Goal: Task Accomplishment & Management: Use online tool/utility

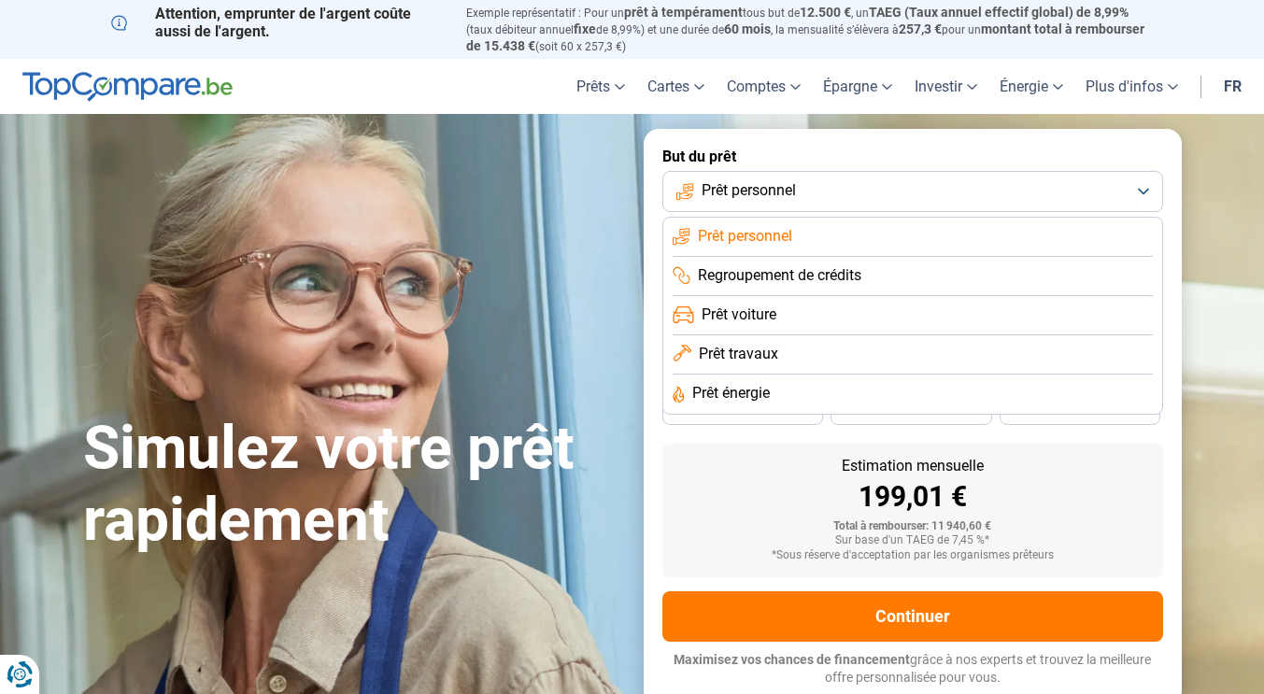
click at [719, 341] on li "Prêt travaux" at bounding box center [913, 354] width 480 height 39
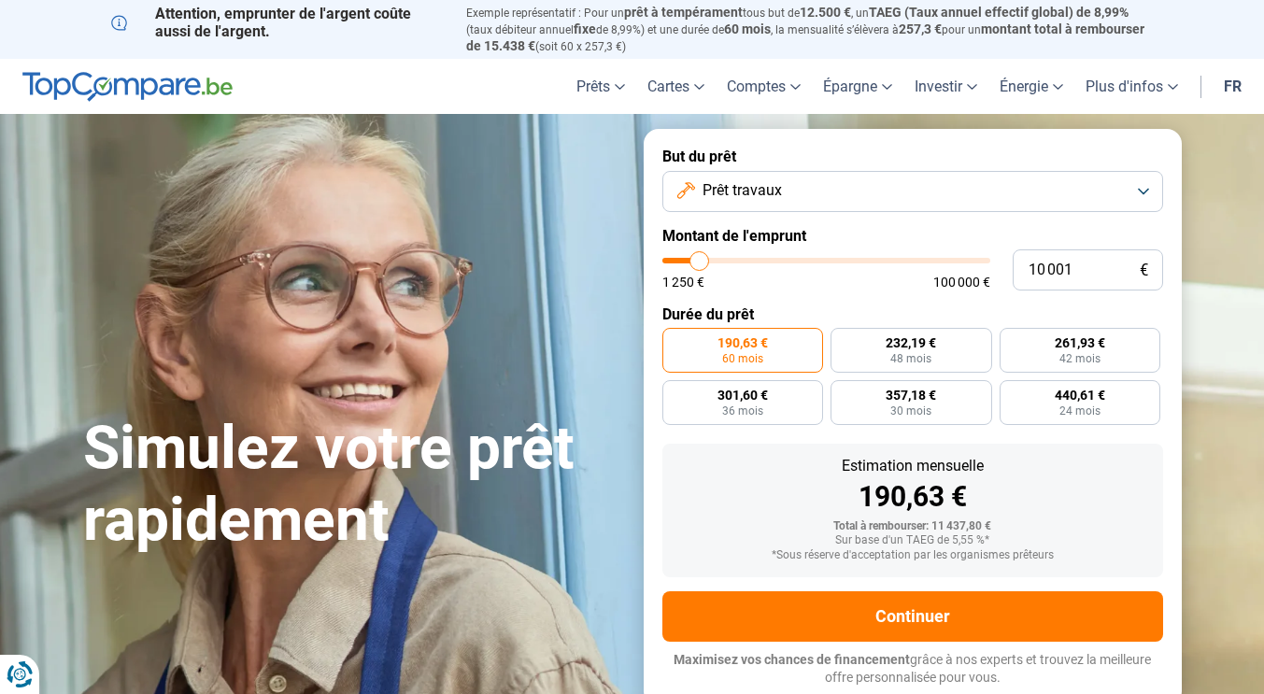
type input "9 500"
type input "9500"
type input "10 750"
type input "10750"
type input "11 250"
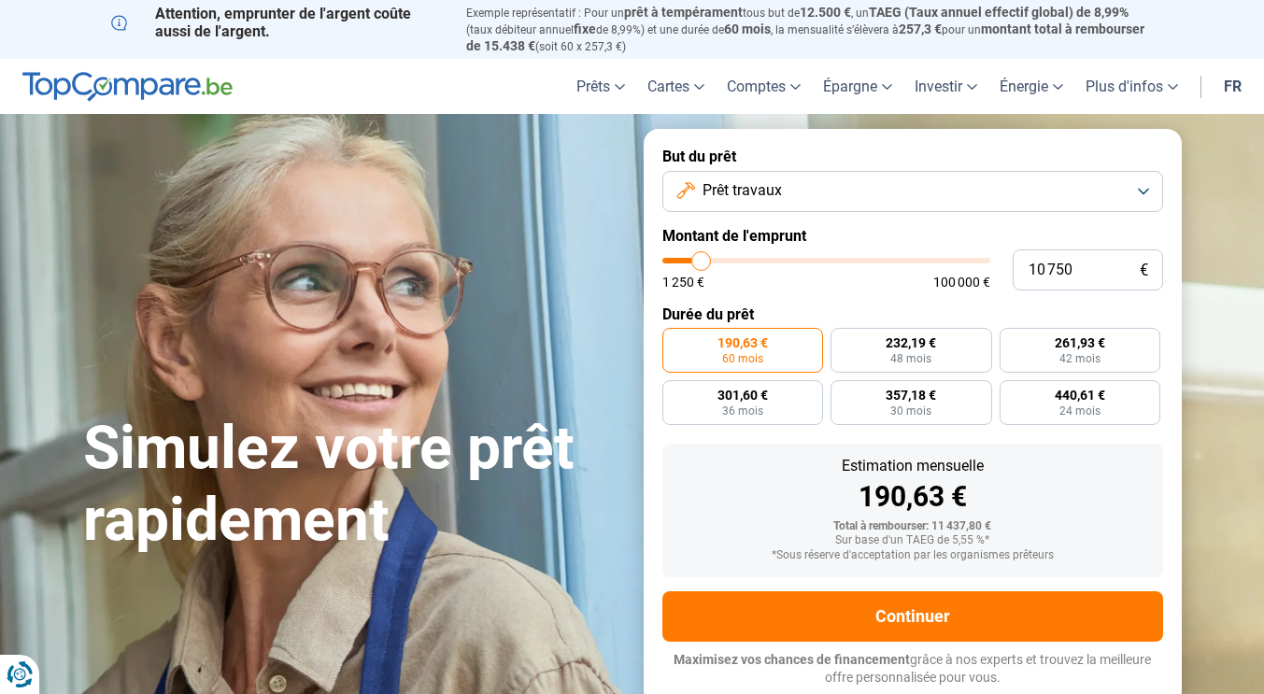
type input "11250"
type input "11 750"
type input "11750"
type input "12 250"
type input "12250"
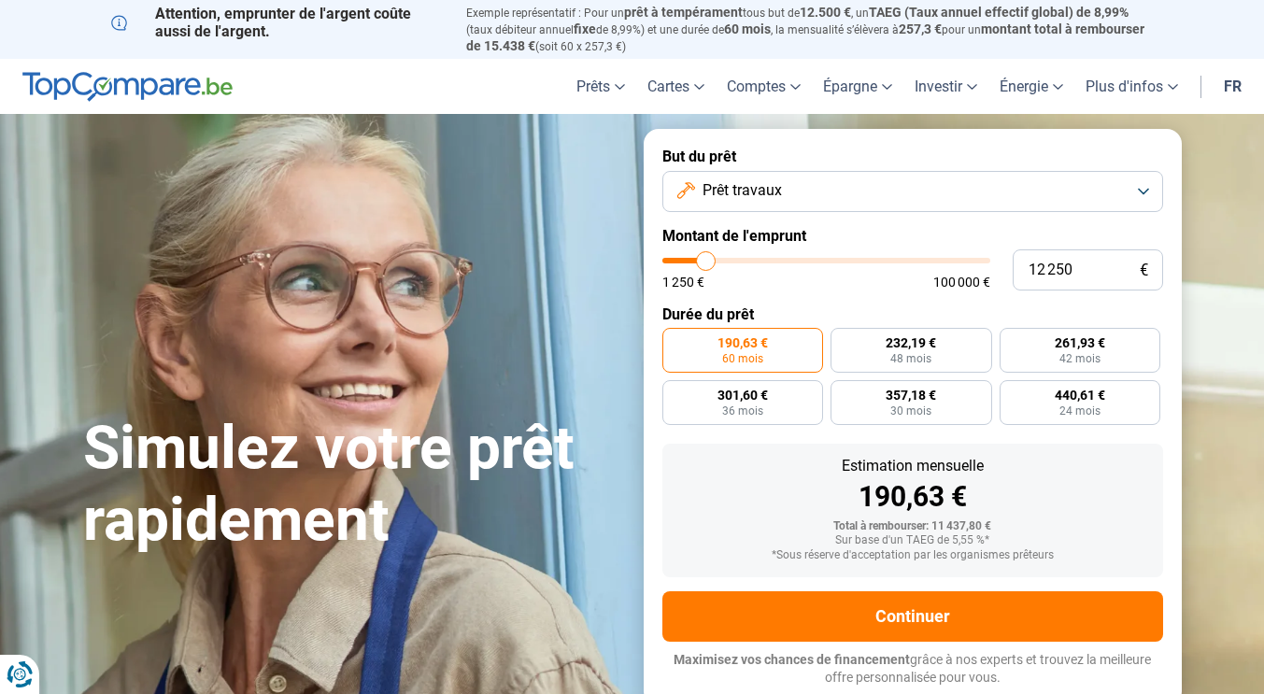
type input "12 500"
type input "12500"
type input "12 750"
type input "12750"
type input "13 000"
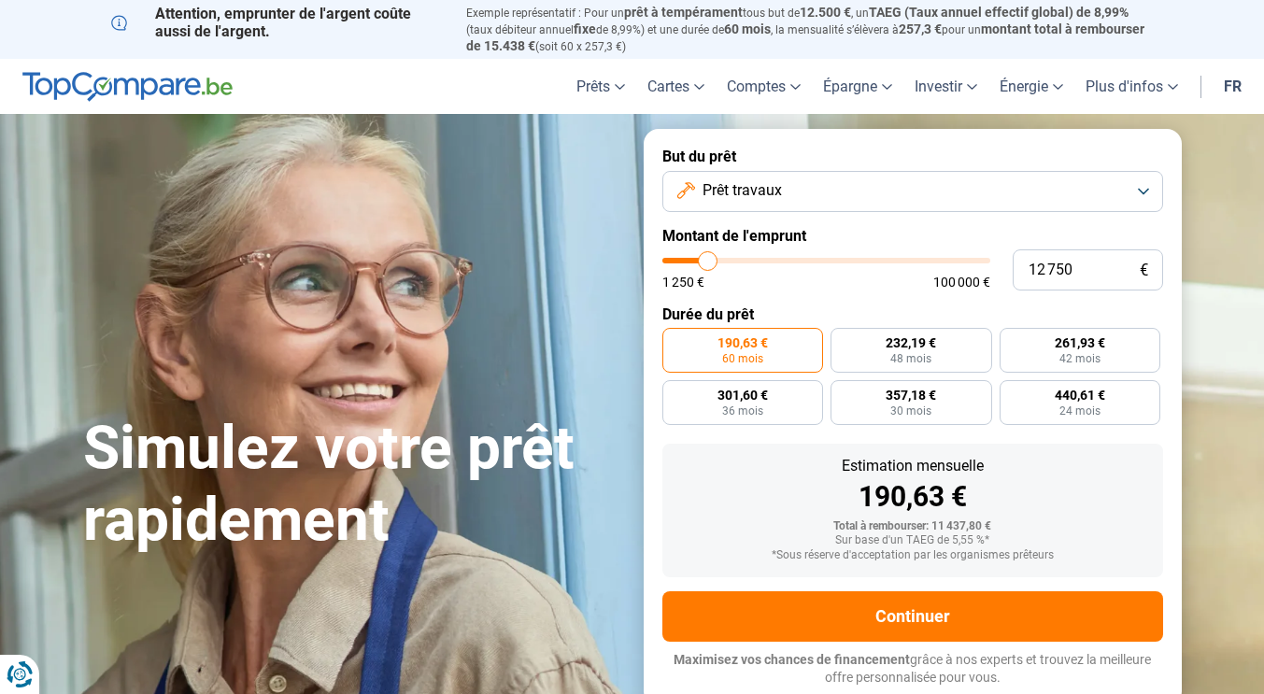
type input "13000"
type input "13 500"
type input "13500"
type input "13 750"
type input "13750"
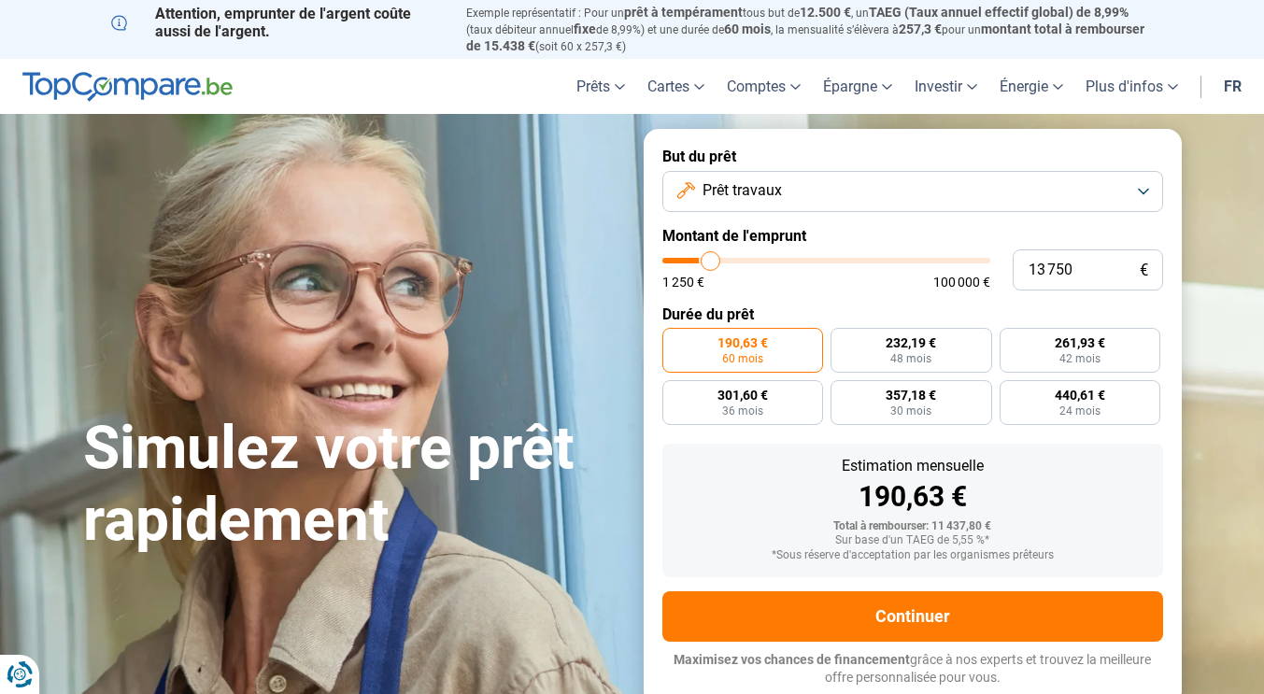
type input "14 000"
type input "14000"
type input "14 250"
type input "14250"
type input "14 750"
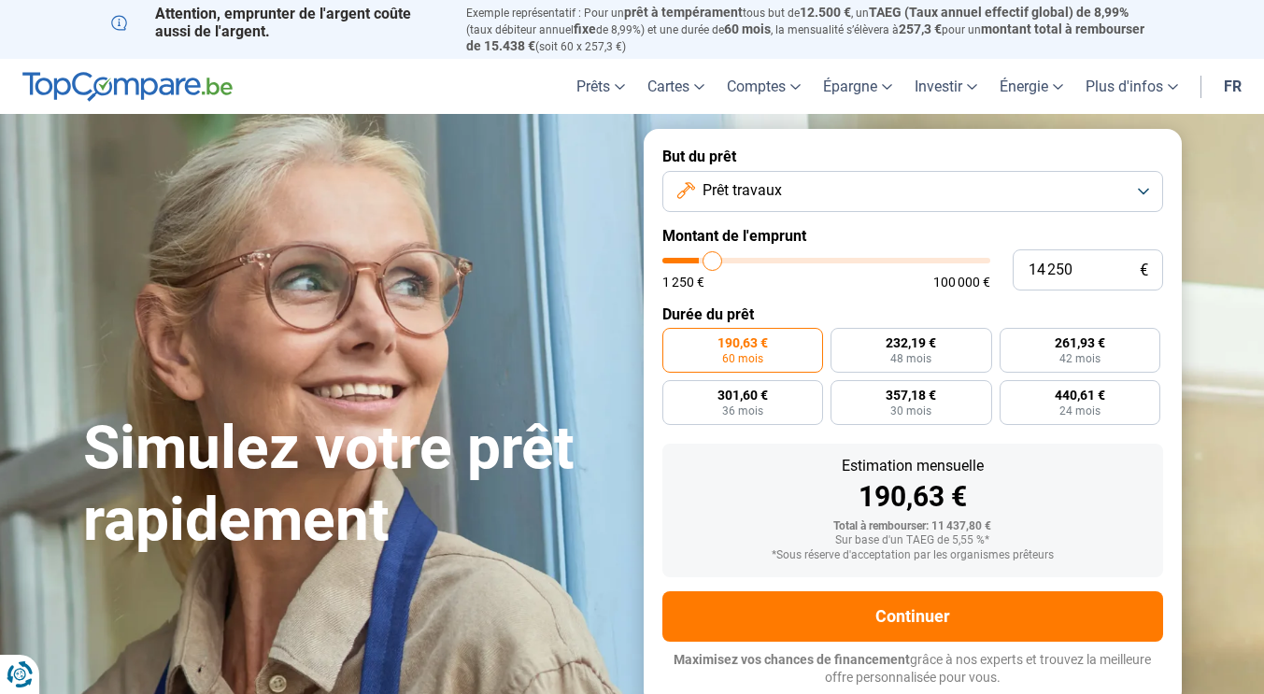
type input "14750"
type input "15 000"
type input "15000"
type input "15 250"
type input "15250"
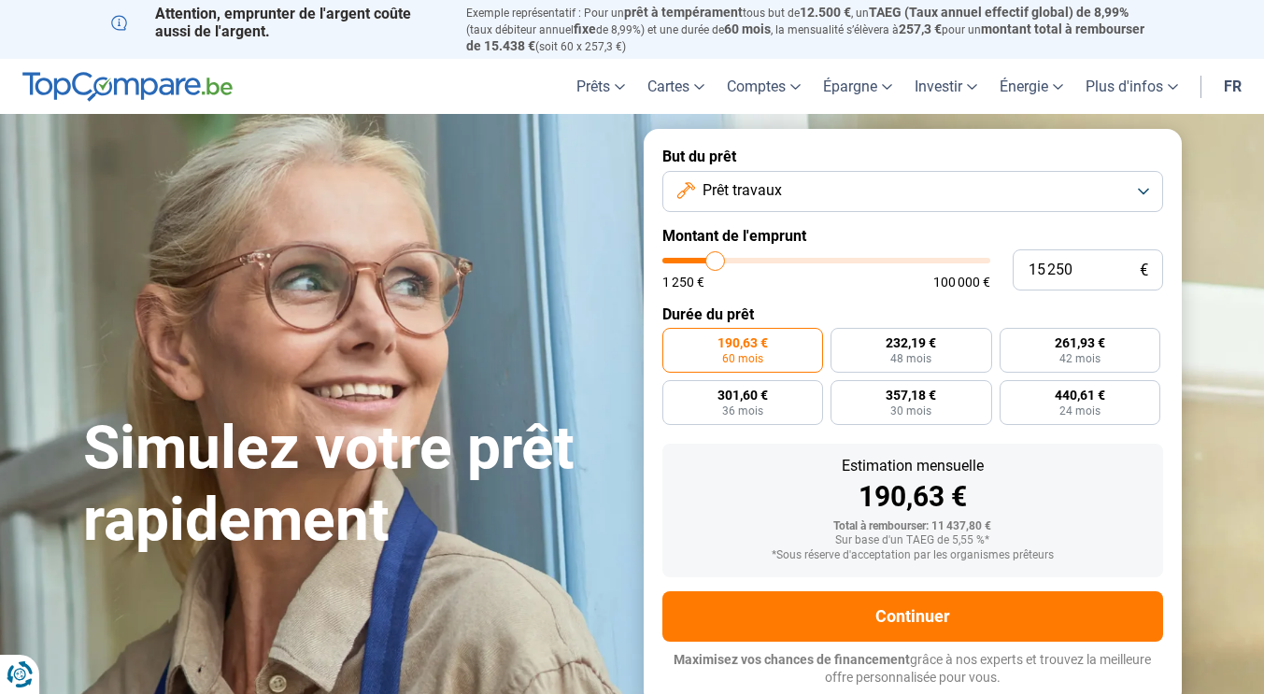
type input "15 500"
type input "15500"
type input "15 750"
type input "15750"
type input "16 000"
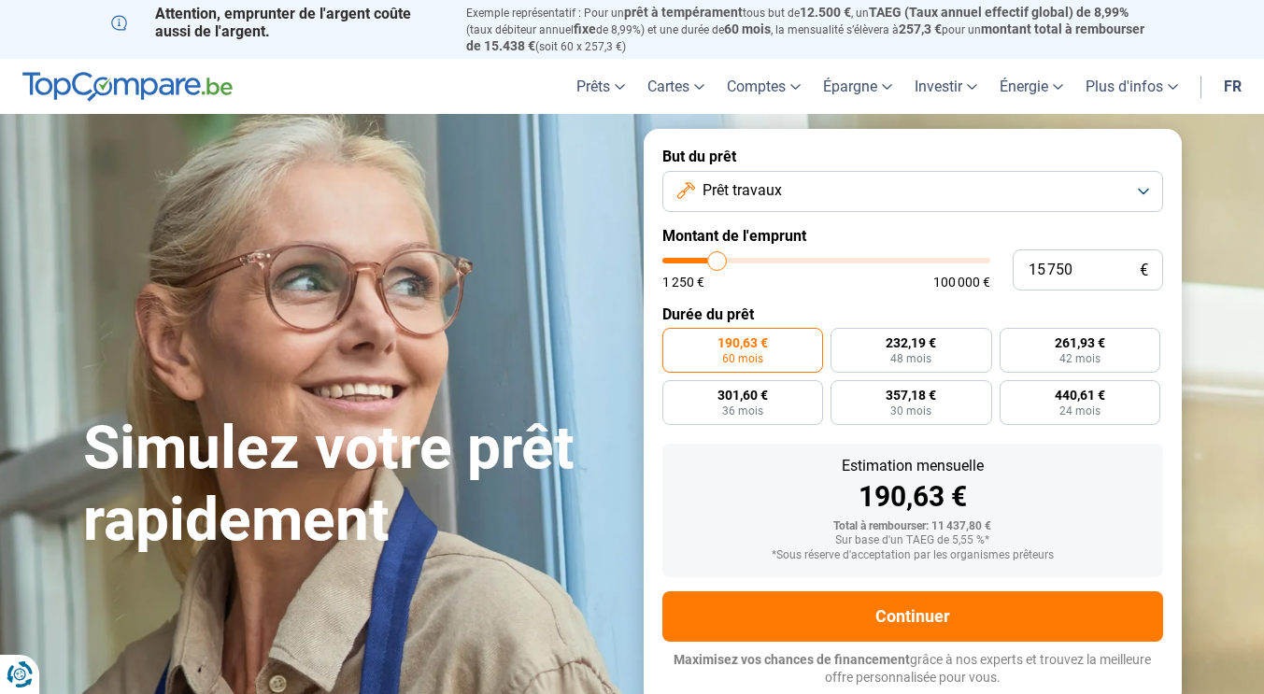
type input "16000"
type input "16 250"
type input "16250"
type input "16 500"
type input "16500"
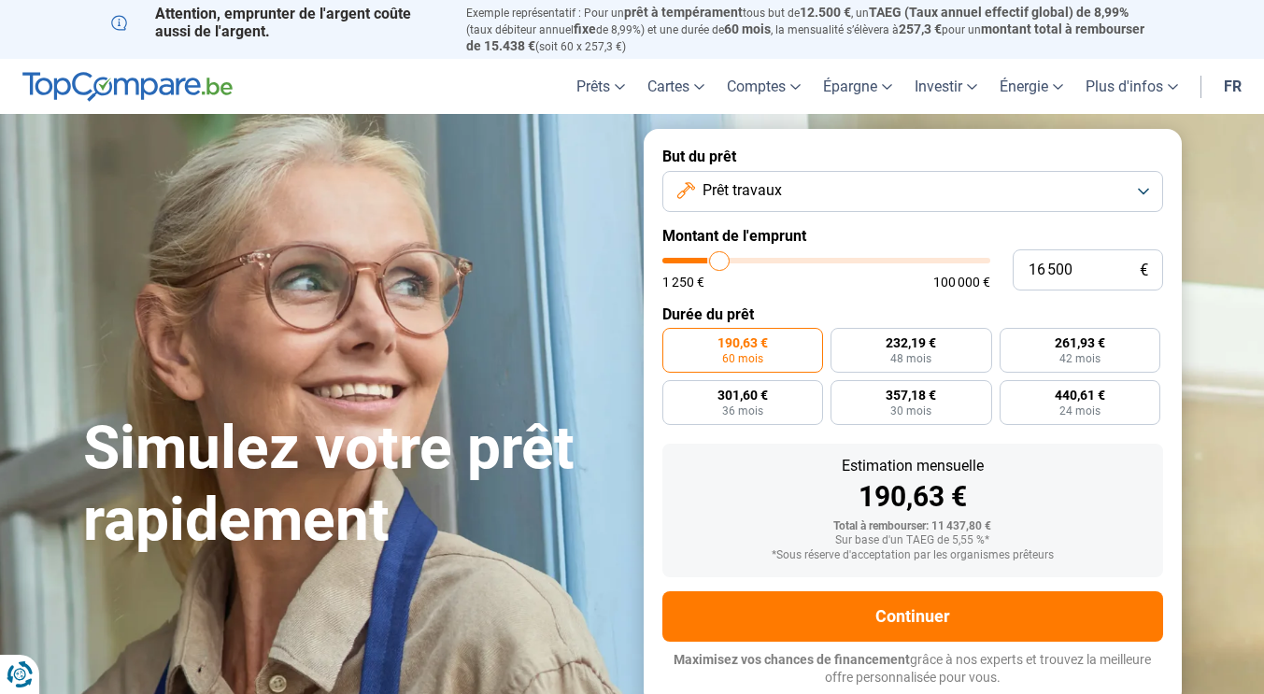
type input "16 750"
type input "16750"
type input "17 250"
type input "17250"
type input "17 750"
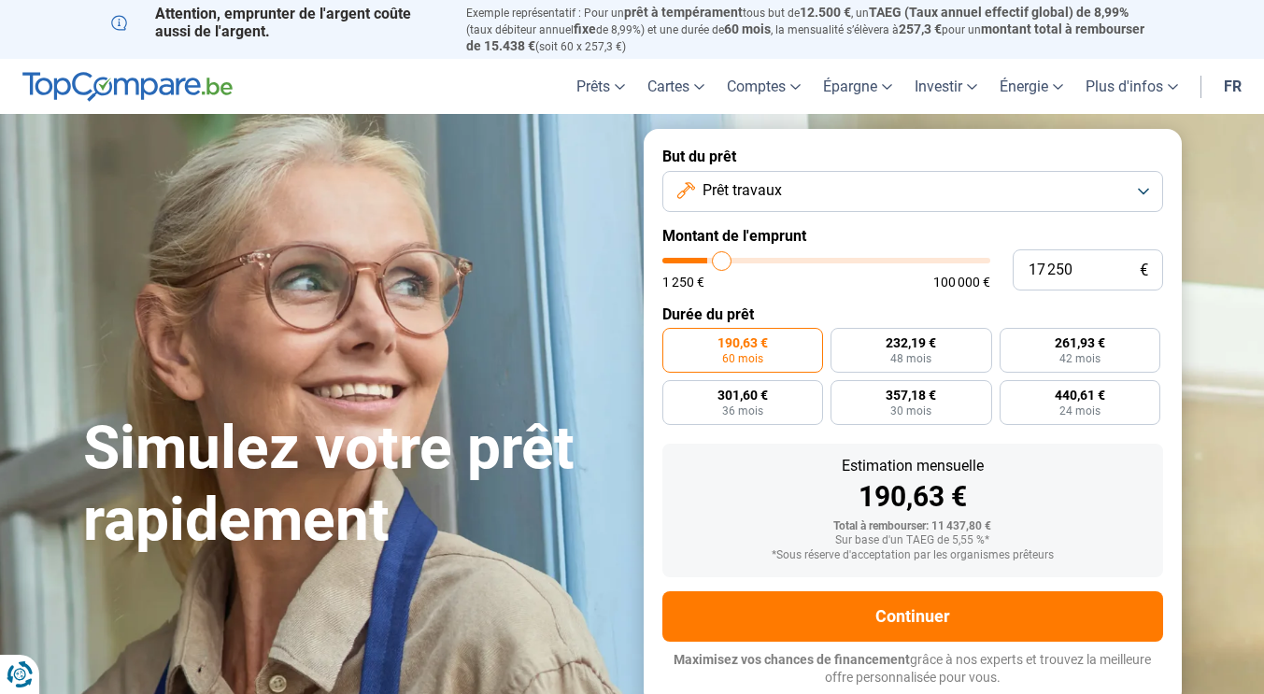
type input "17750"
type input "18 000"
type input "18000"
type input "18 500"
type input "18500"
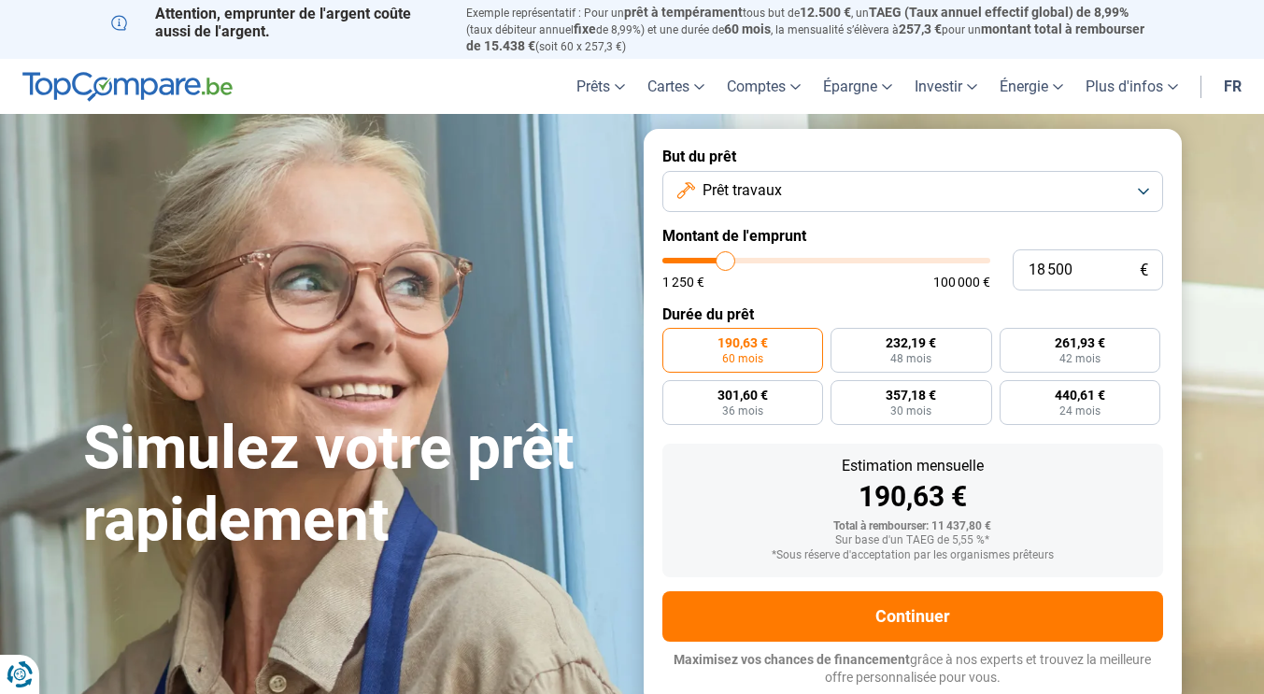
type input "18 750"
type input "18750"
type input "19 000"
type input "19000"
type input "19 250"
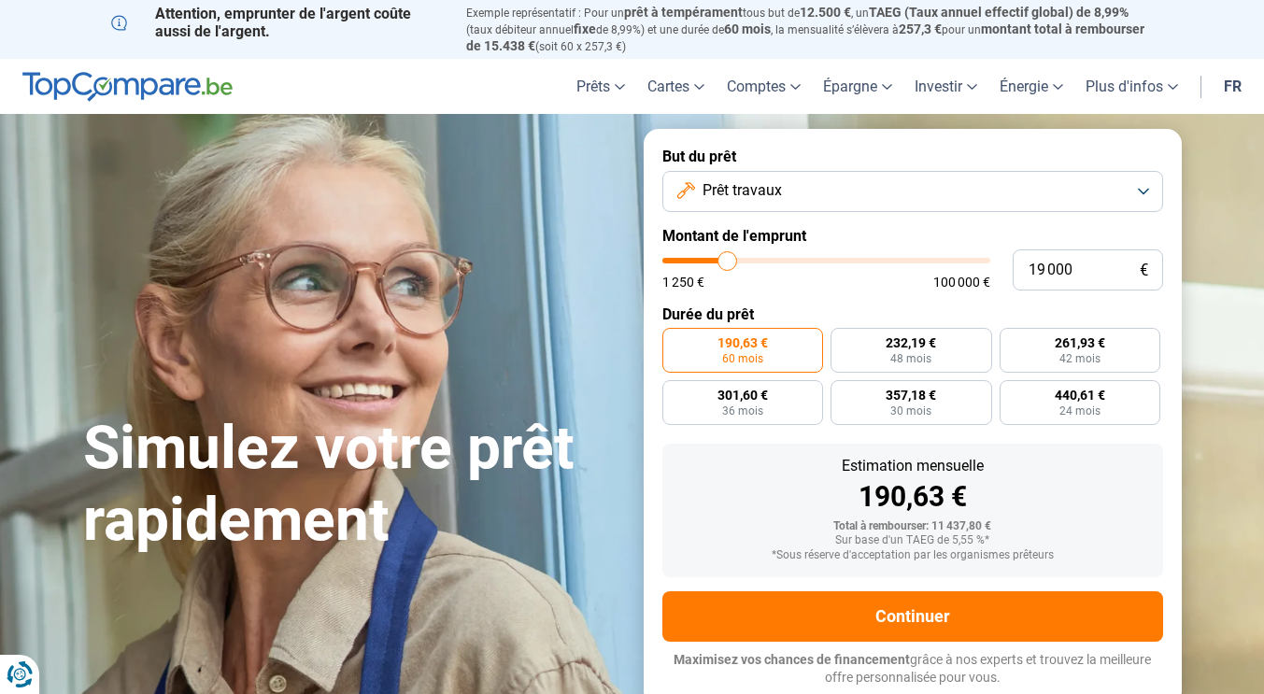
type input "19250"
type input "19 750"
type input "19750"
type input "20 000"
type input "20000"
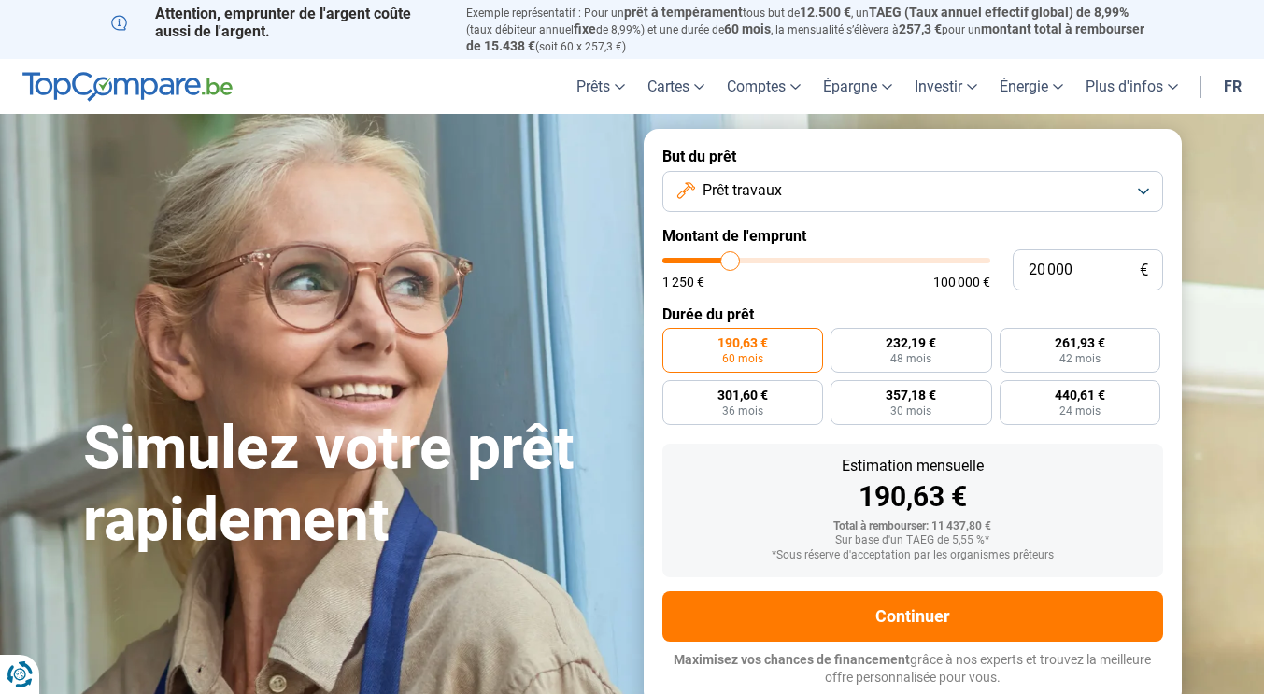
type input "20 500"
type input "20500"
type input "21 000"
type input "21000"
type input "21 500"
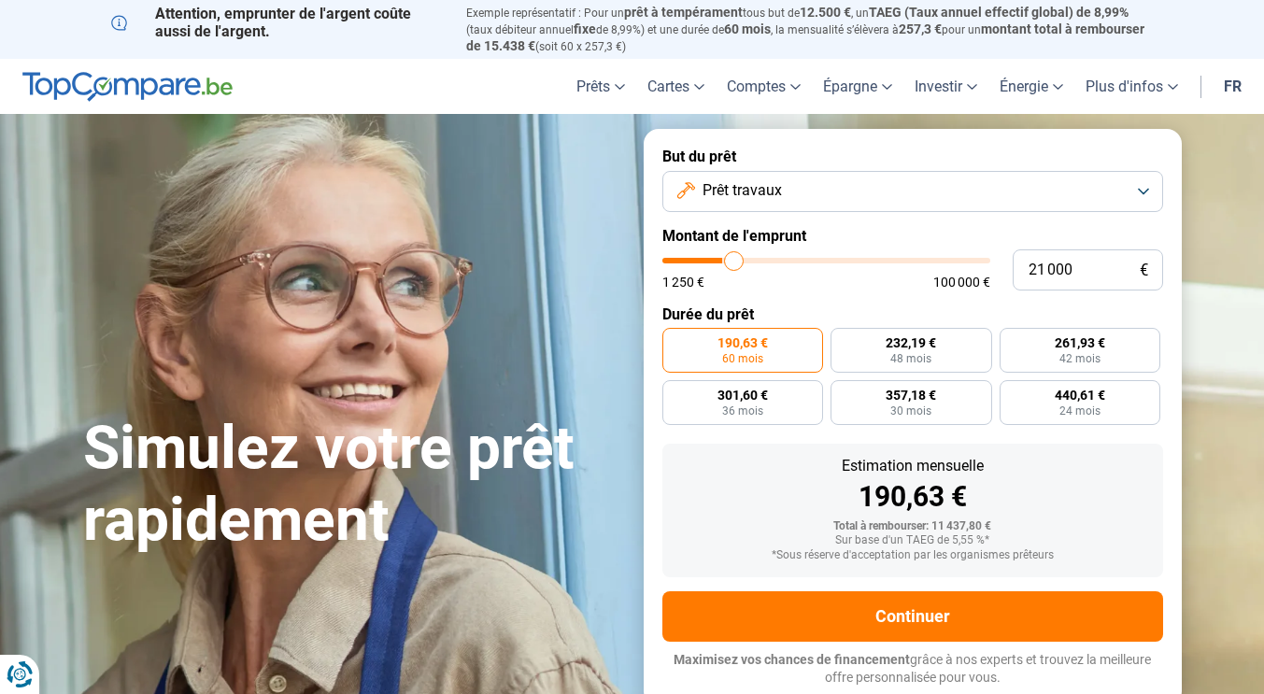
type input "21500"
type input "22 000"
type input "22000"
type input "22 500"
type input "22500"
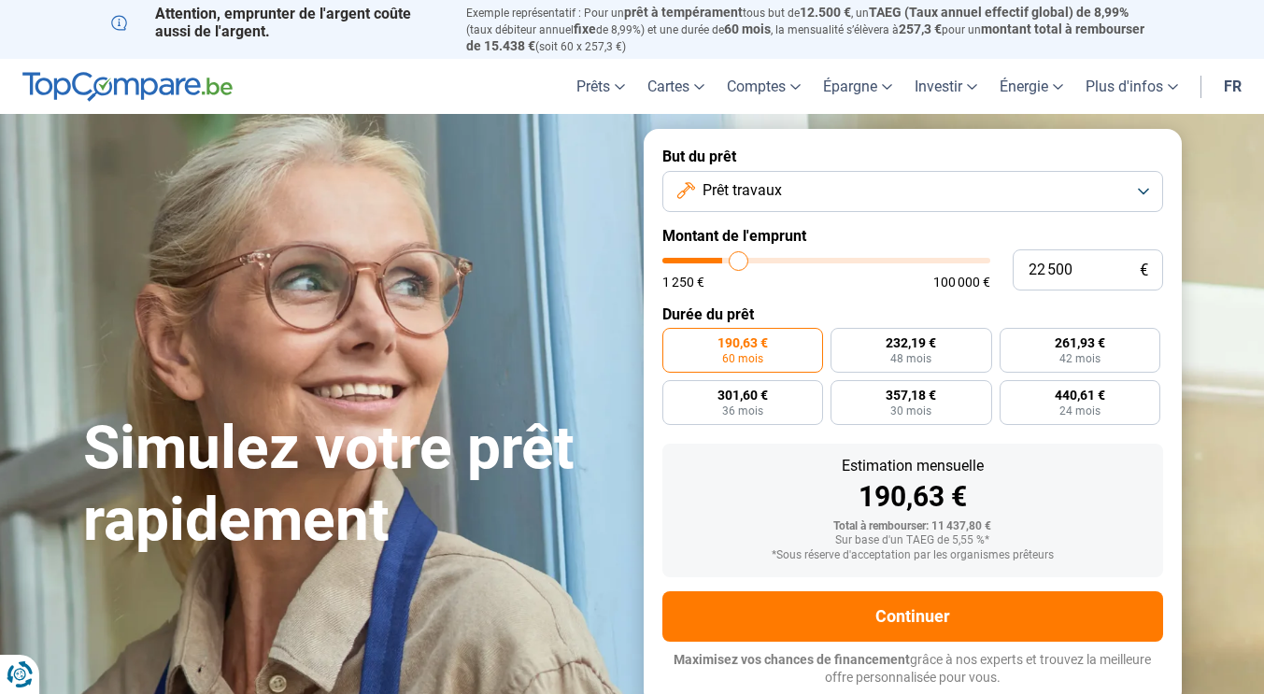
type input "22 750"
type input "22750"
type input "23 000"
type input "23000"
type input "23 250"
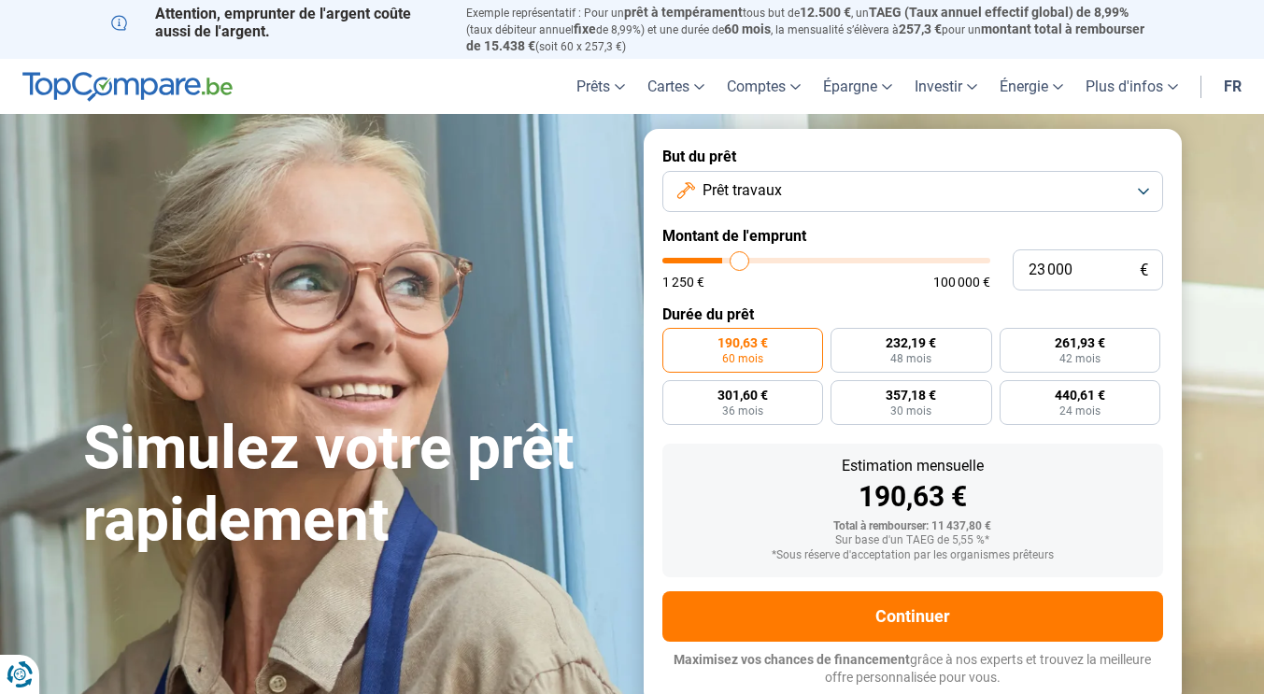
type input "23250"
type input "23 500"
type input "23500"
type input "23 750"
type input "23750"
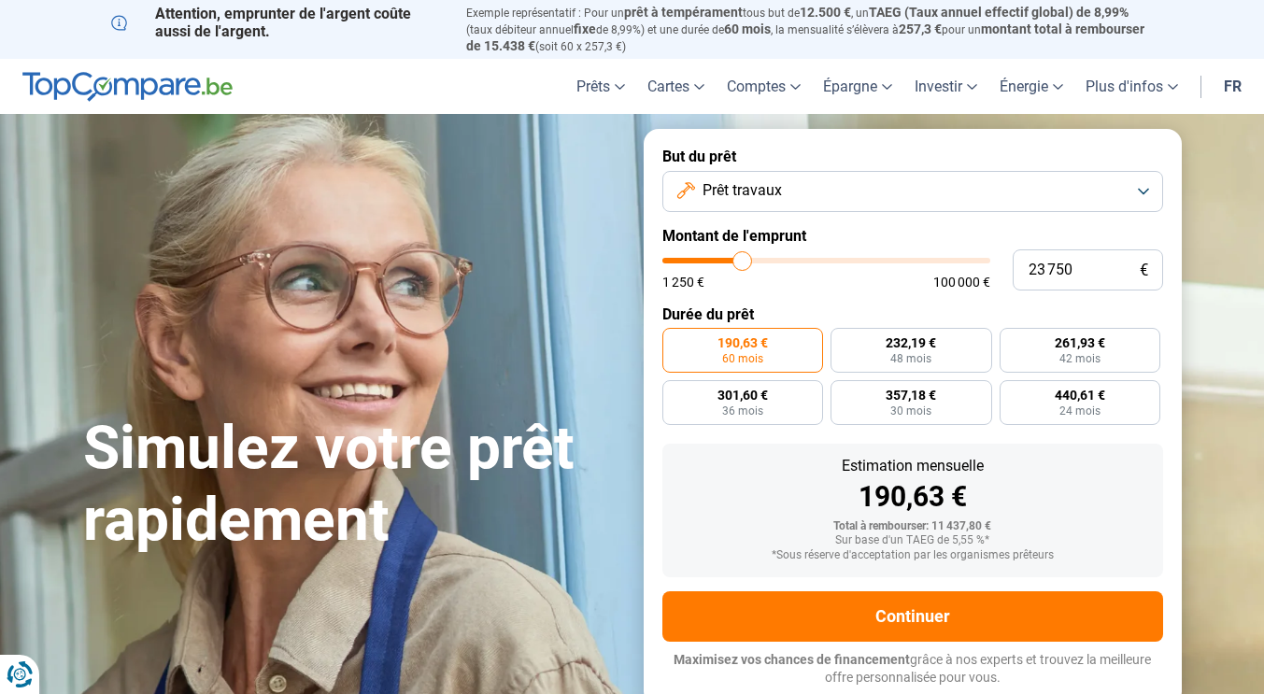
type input "24 250"
type input "24250"
type input "24 500"
type input "24500"
type input "24 750"
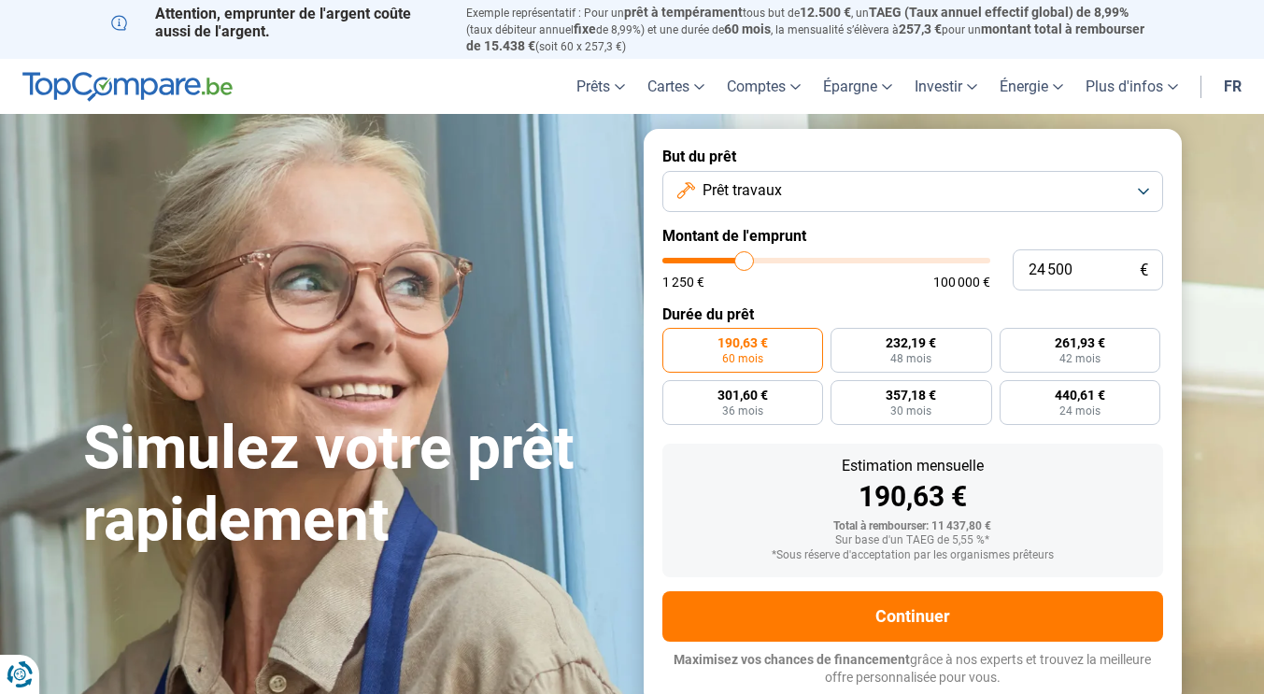
type input "24750"
type input "25 000"
type input "25000"
type input "25 500"
type input "25500"
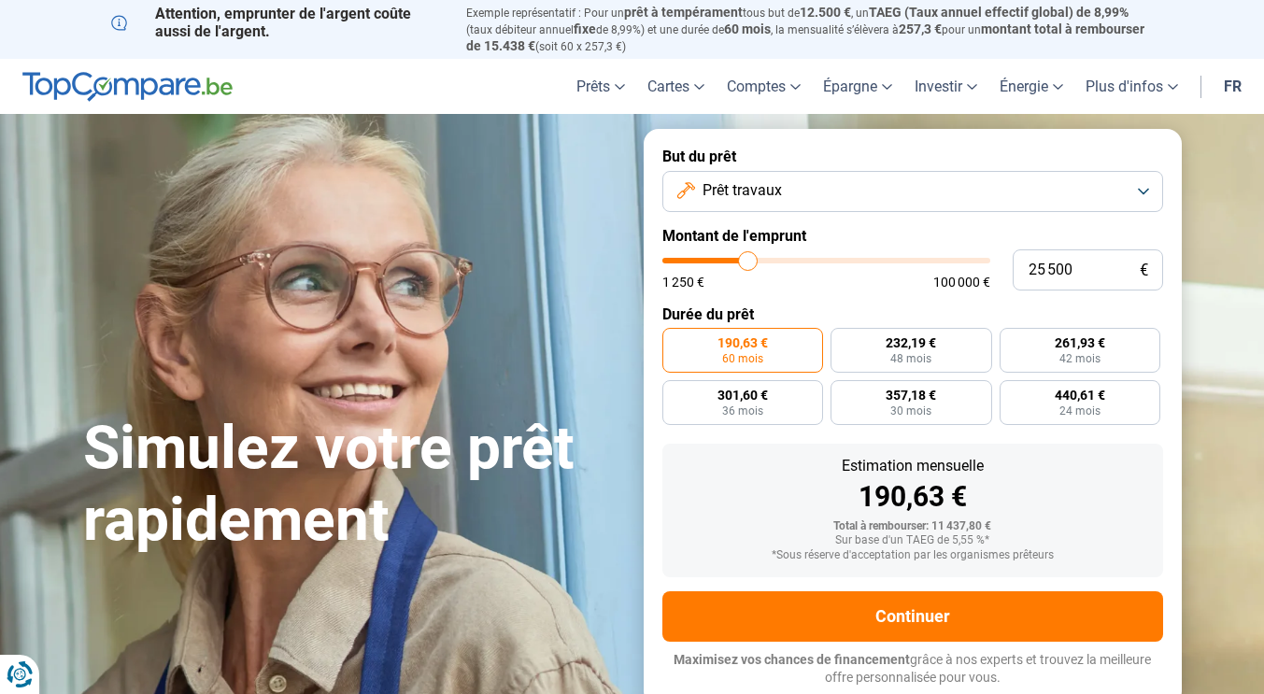
type input "25 750"
type input "25750"
type input "26 000"
type input "26000"
type input "26 500"
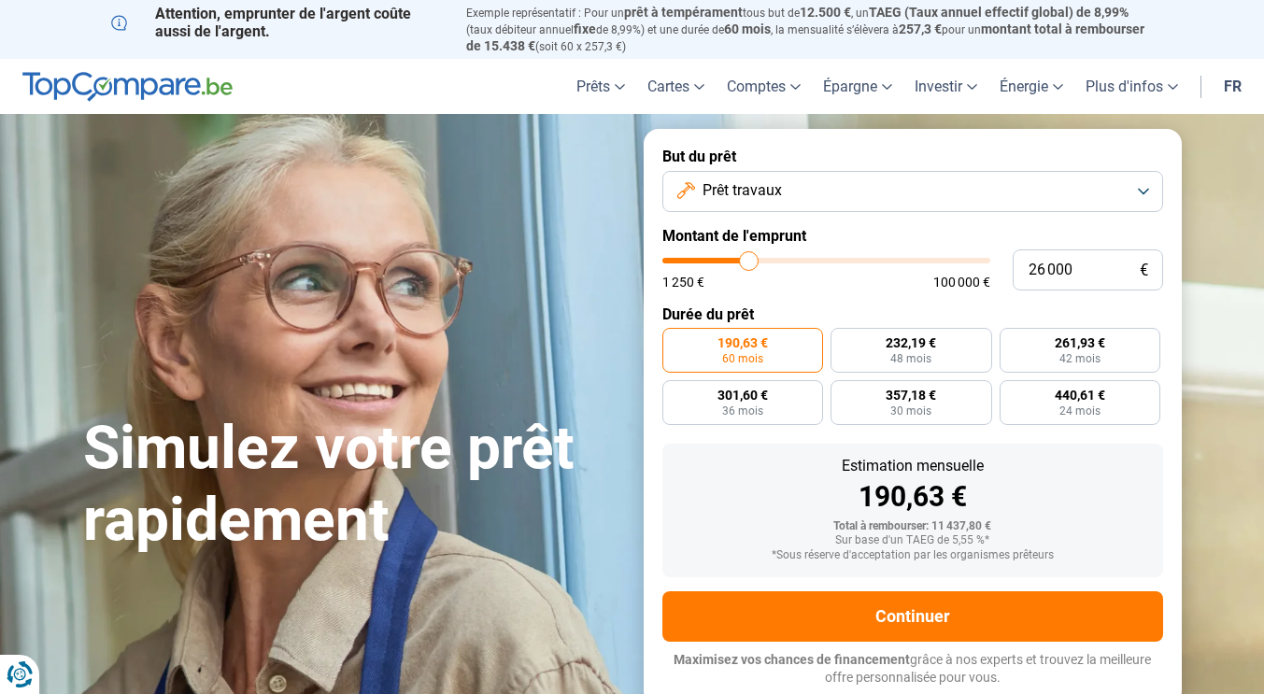
type input "26500"
type input "27 000"
type input "27000"
type input "27 250"
type input "27250"
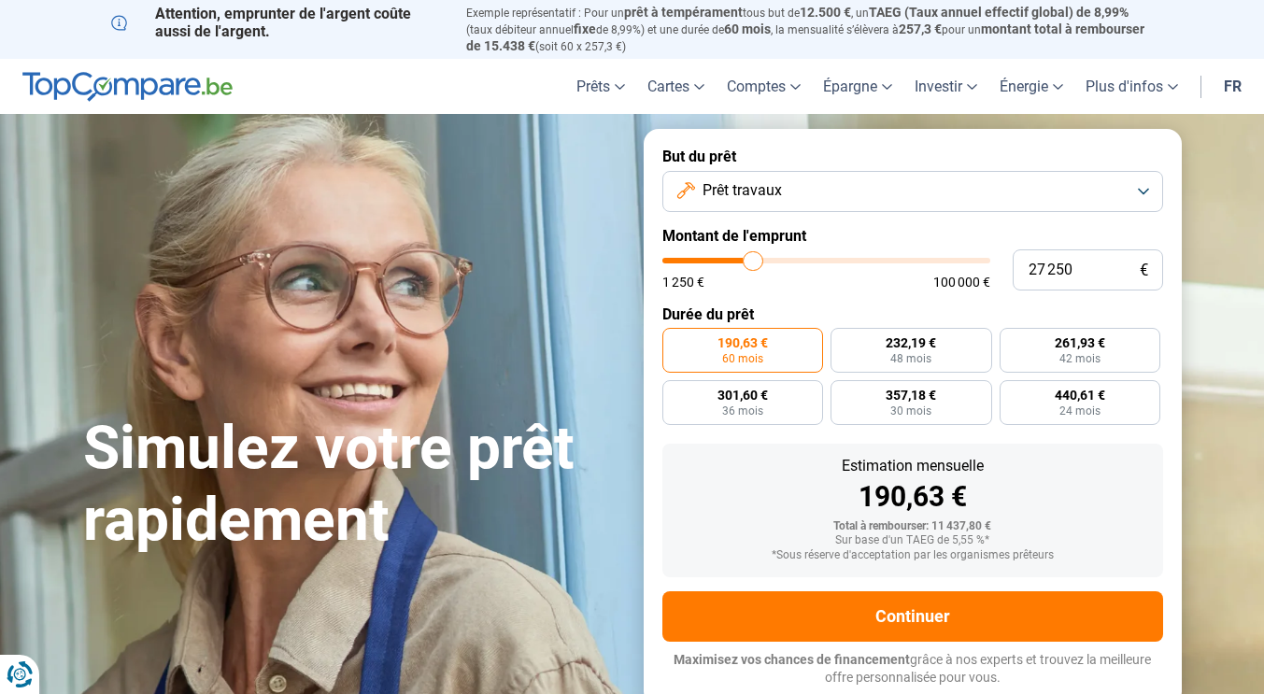
type input "27 500"
type input "27500"
type input "27 750"
type input "27750"
type input "28 000"
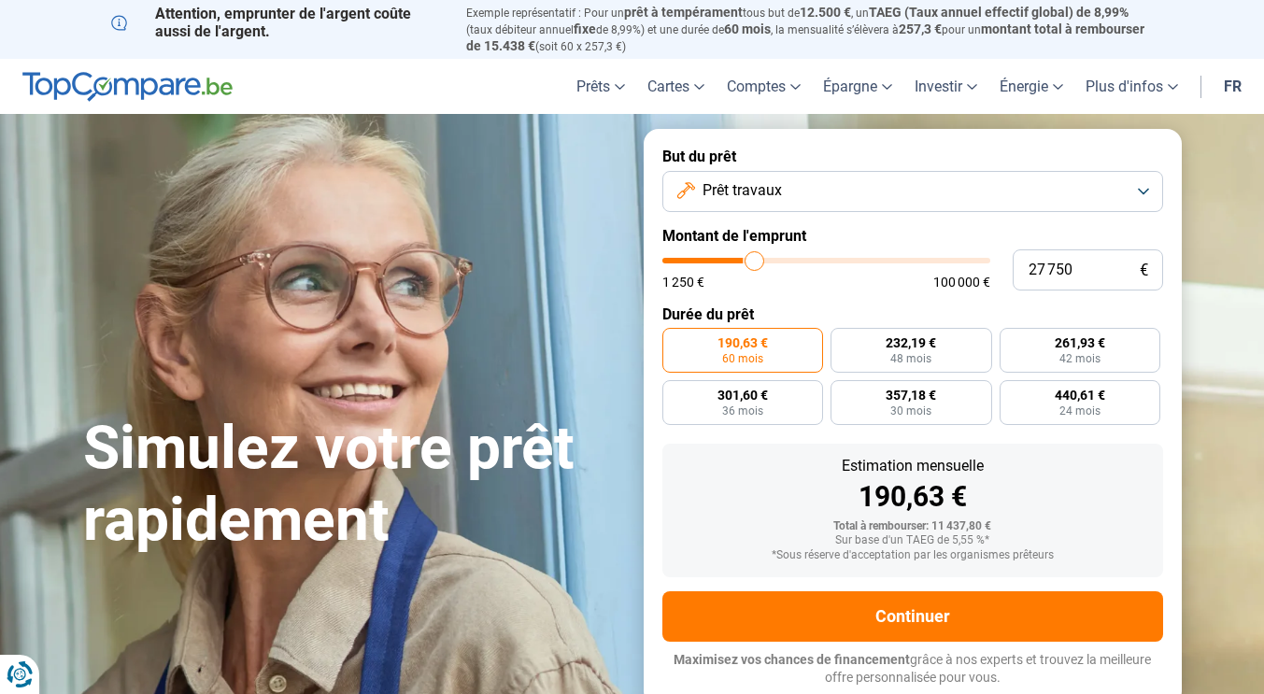
type input "28000"
type input "28 250"
type input "28250"
type input "28 500"
type input "28500"
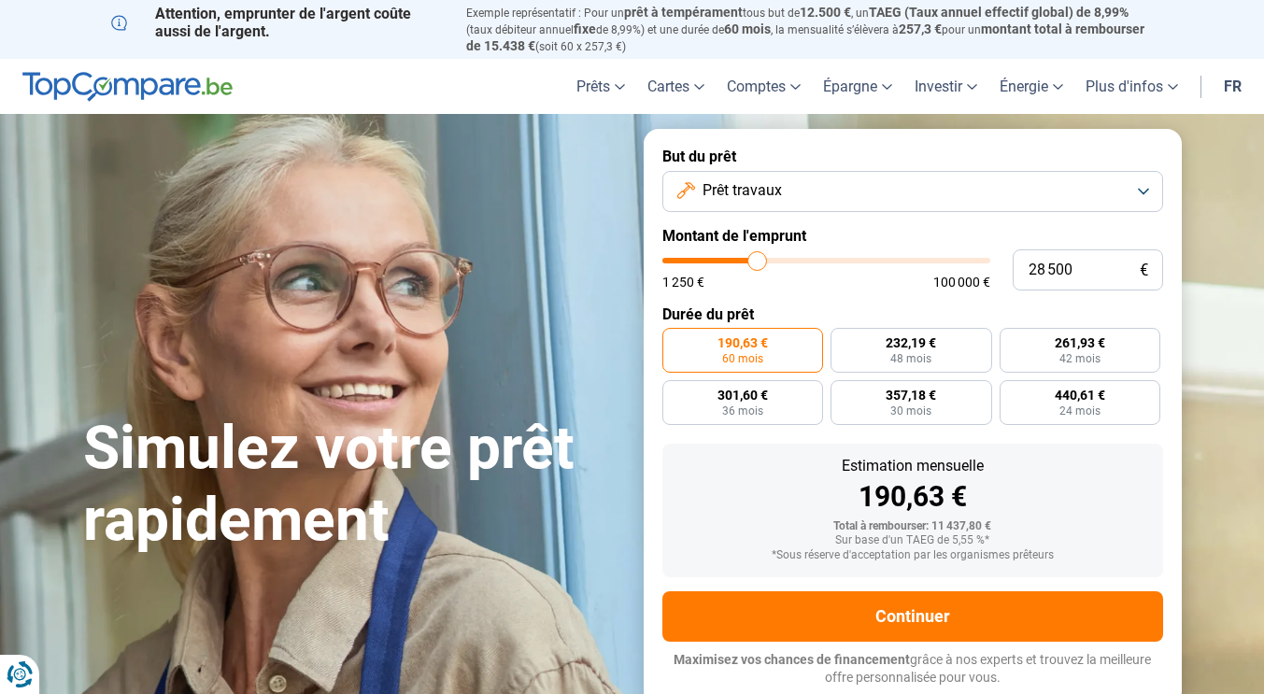
type input "28 750"
type input "28750"
type input "29 250"
type input "29250"
type input "29 500"
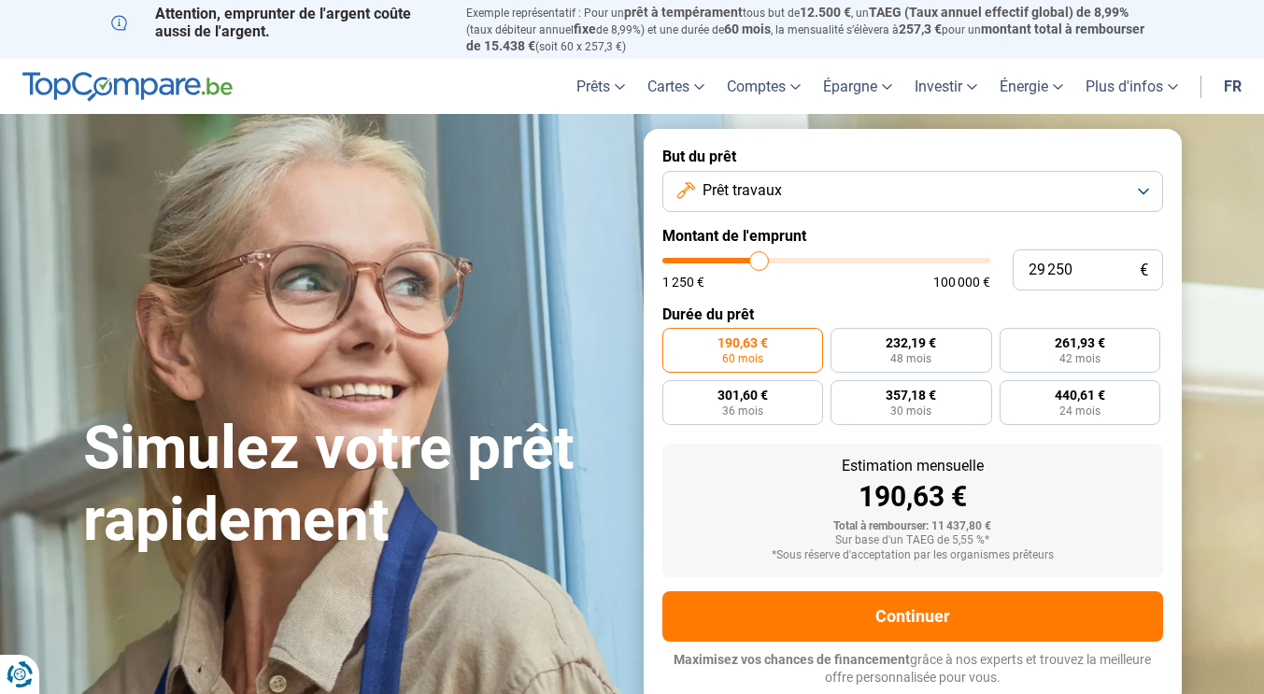
type input "29500"
type input "29 750"
type input "29750"
type input "30 000"
type input "30000"
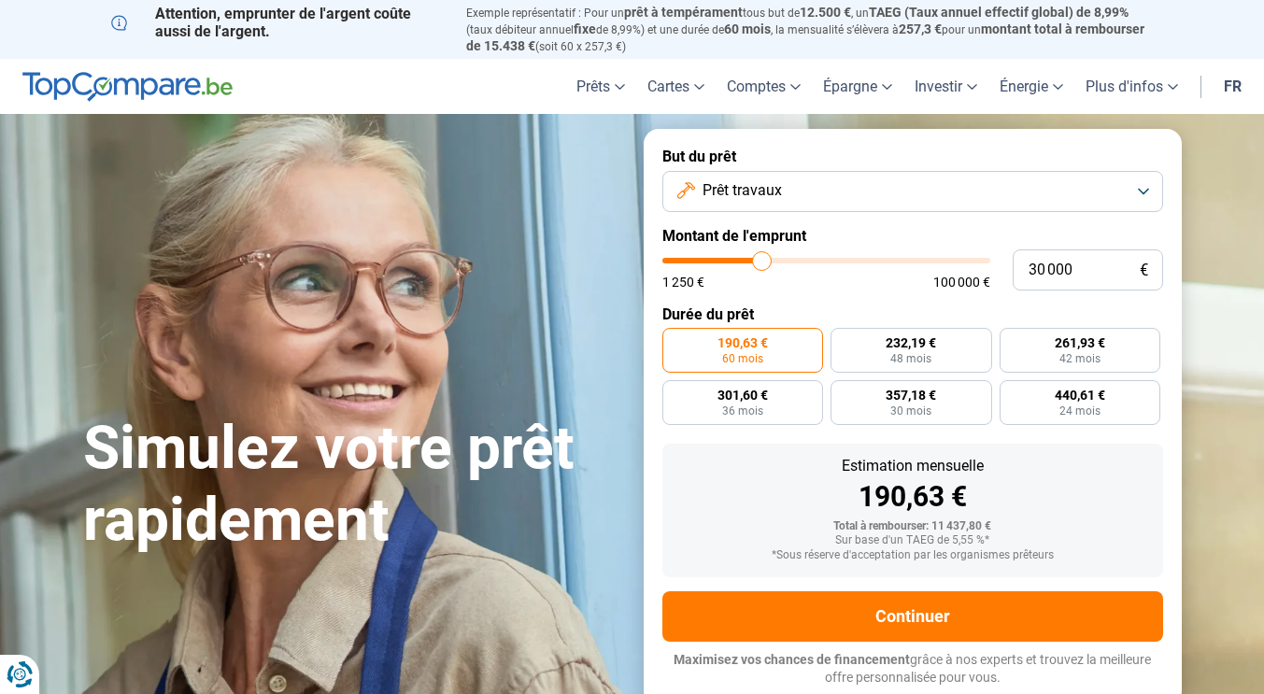
type input "30 250"
type input "30250"
type input "30 500"
type input "30500"
type input "30 750"
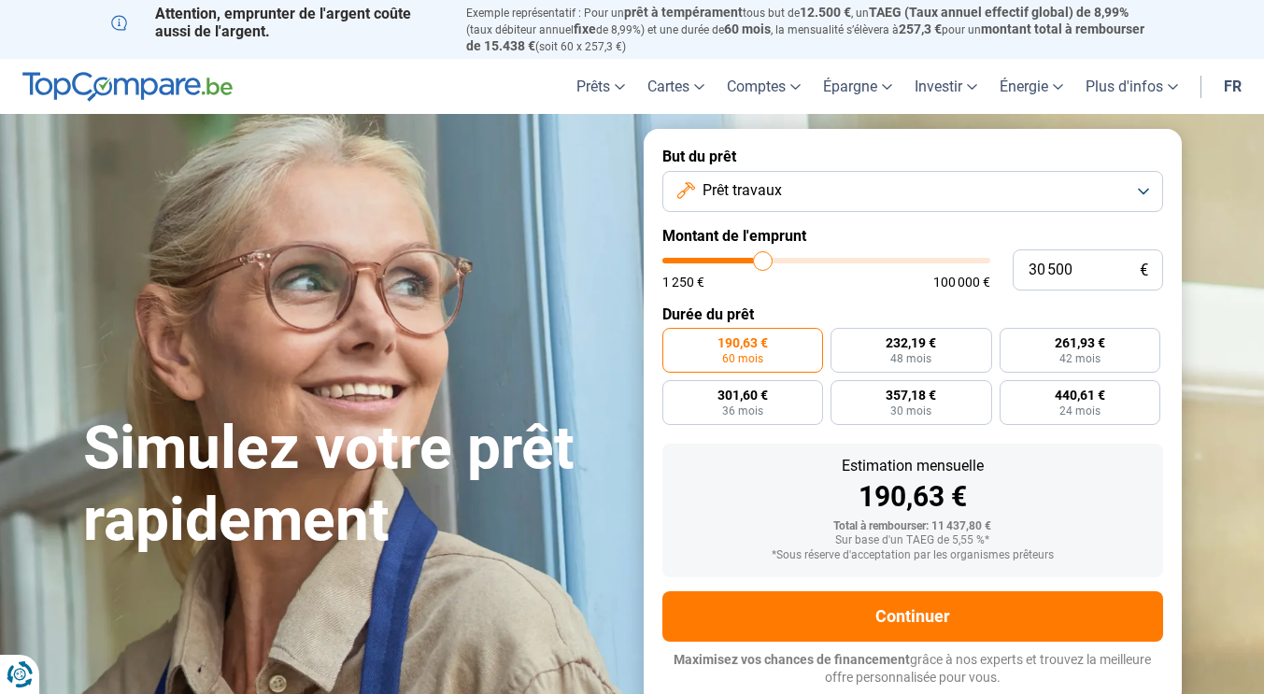
type input "30750"
type input "31 000"
type input "31000"
type input "31 250"
type input "31250"
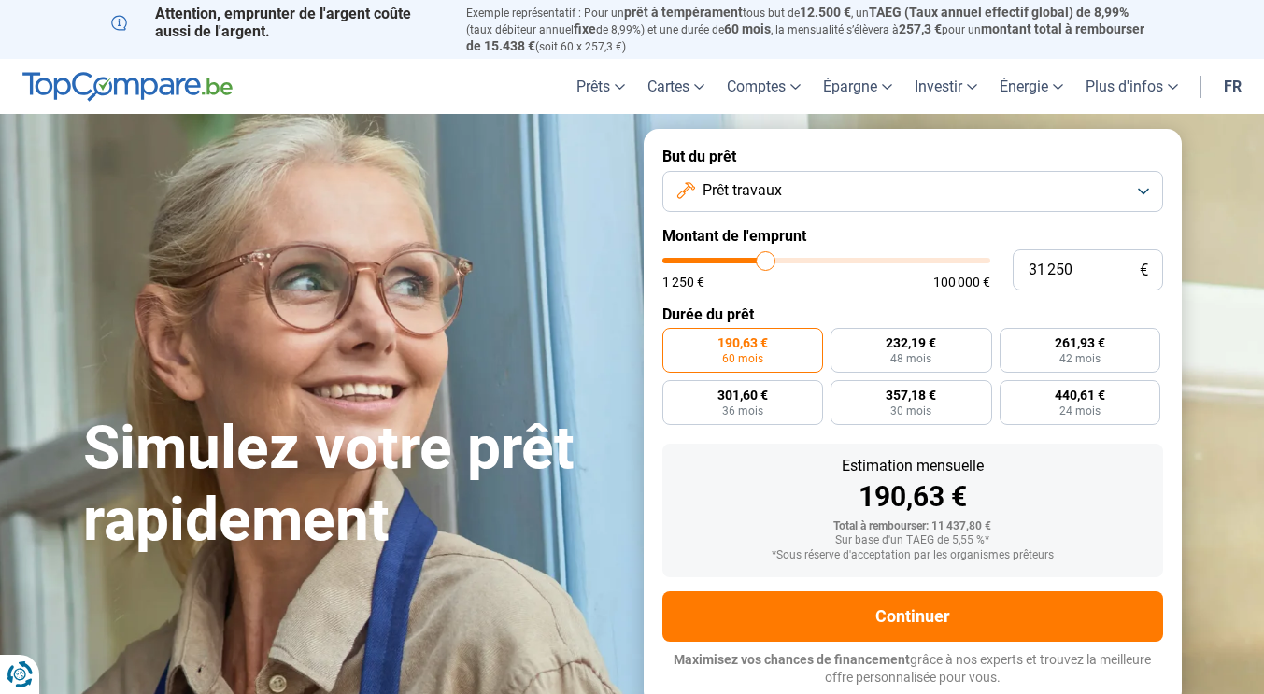
type input "31 500"
type input "31500"
type input "31 750"
type input "31750"
type input "32 000"
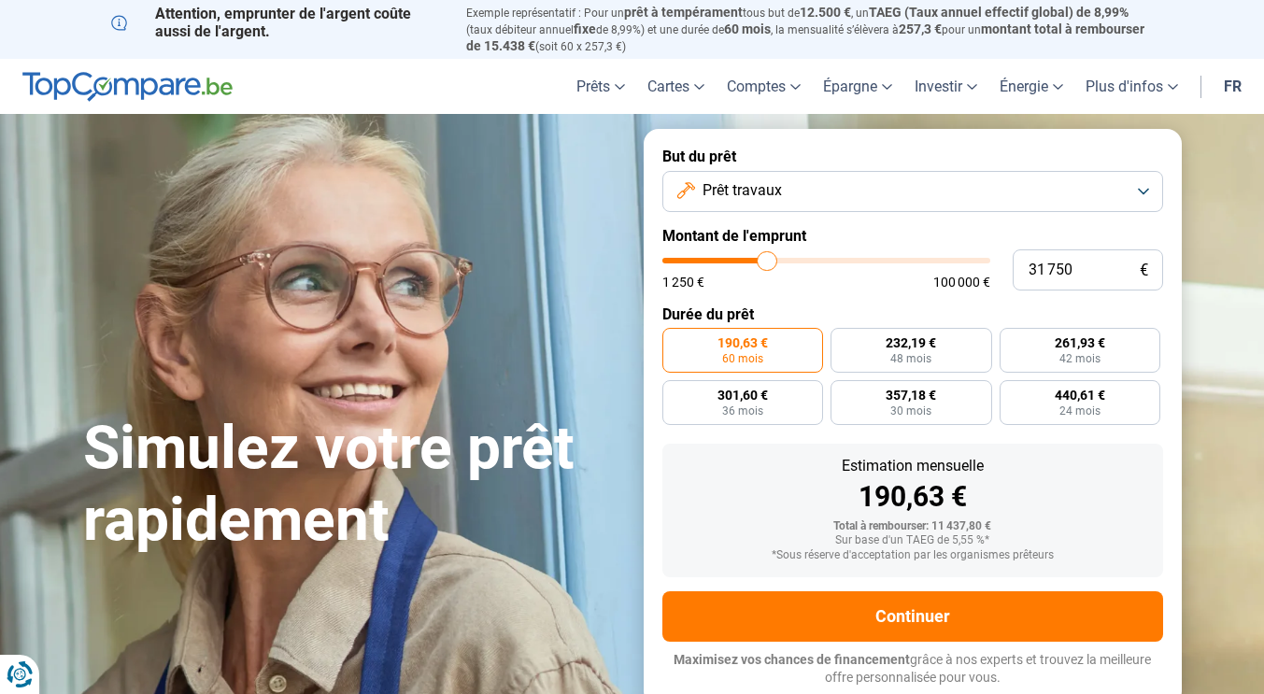
type input "32000"
type input "32 250"
type input "32250"
type input "32 500"
type input "32500"
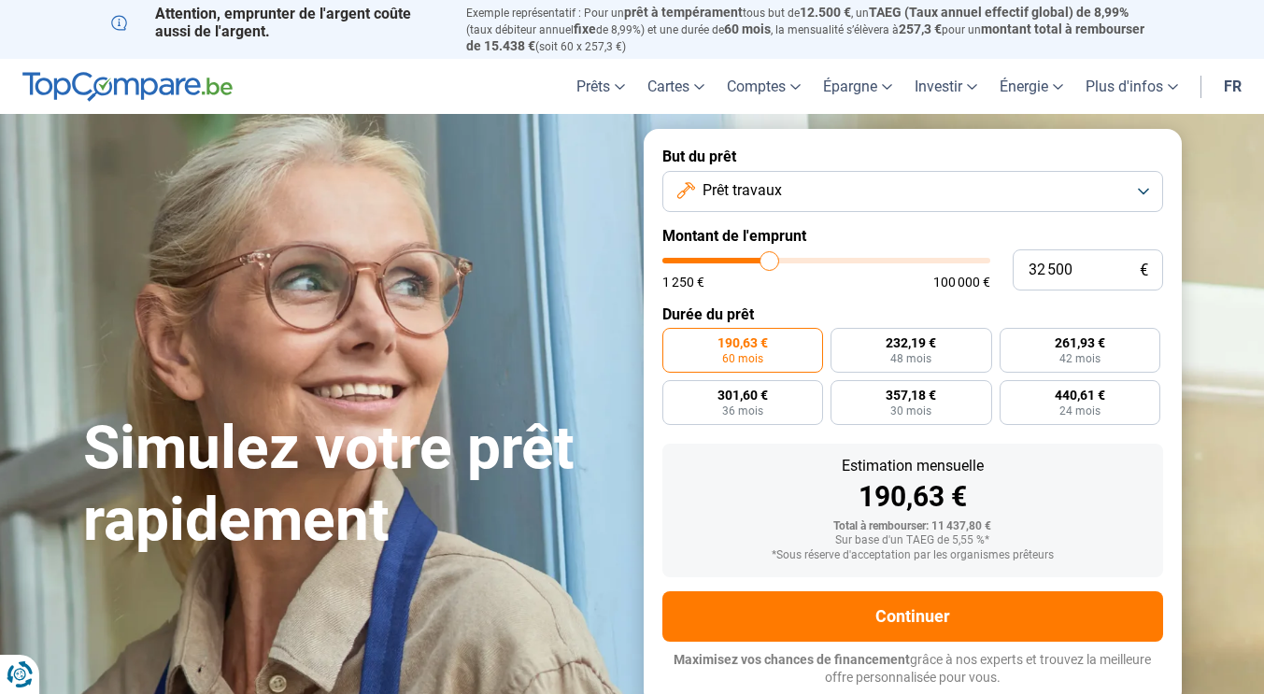
type input "32 750"
type input "32750"
type input "33 250"
type input "33250"
type input "33 500"
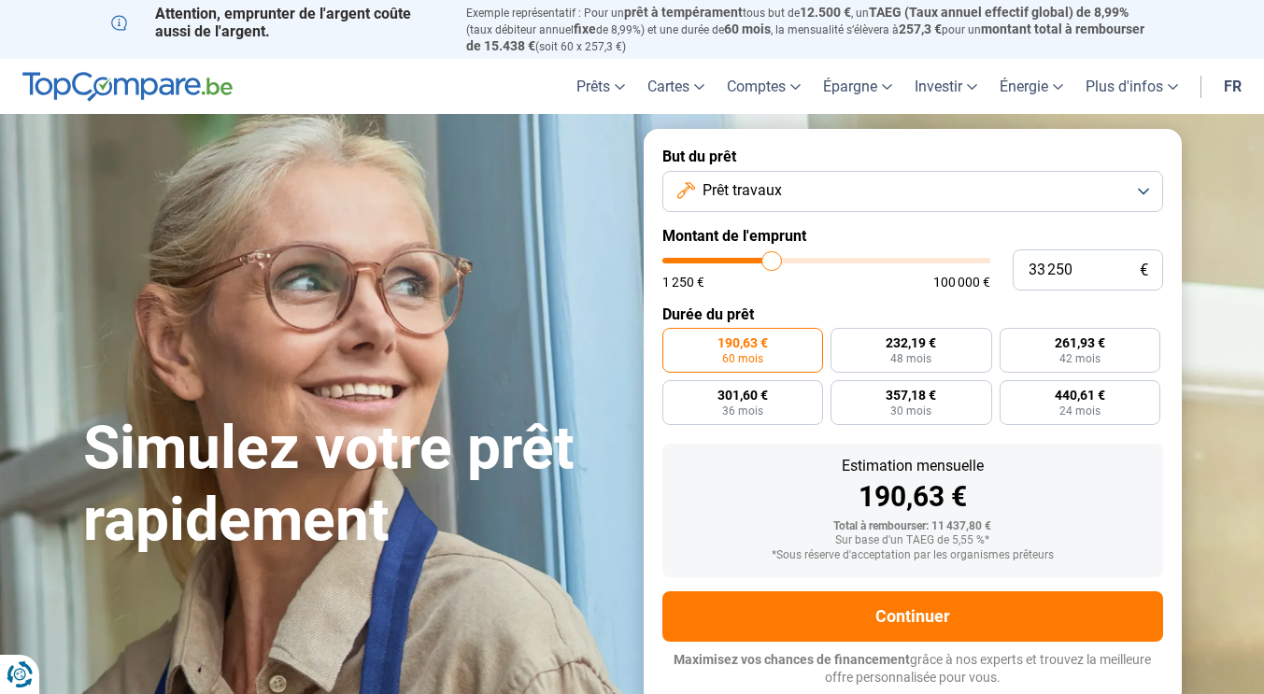
type input "33500"
type input "34 000"
type input "34000"
type input "34 250"
type input "34250"
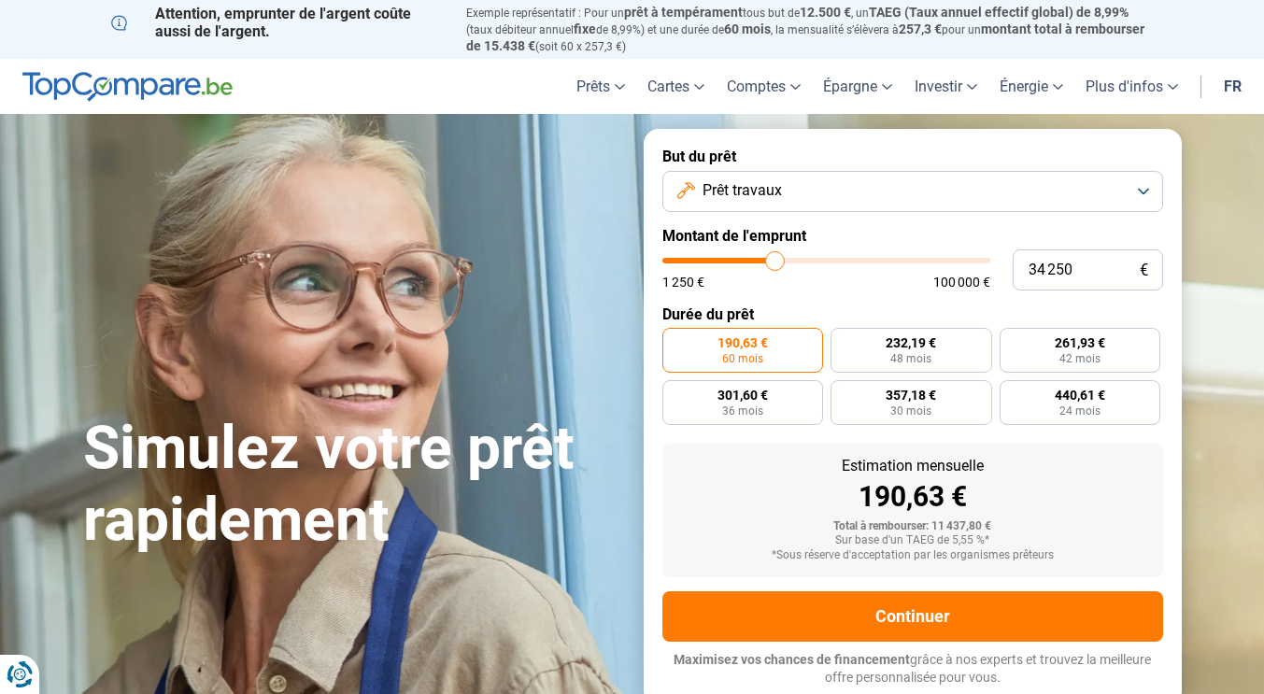
type input "34 750"
type input "34750"
type input "35 000"
type input "35000"
type input "35 500"
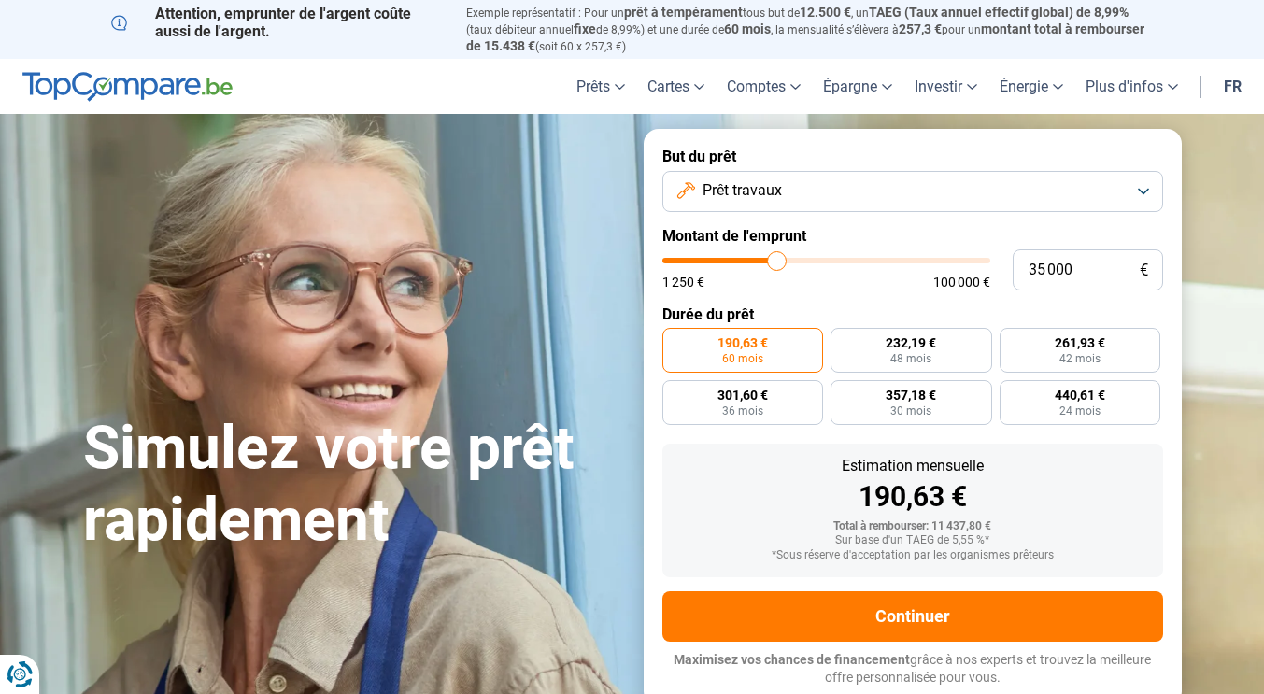
type input "35500"
type input "35 750"
type input "35750"
type input "36 000"
type input "36000"
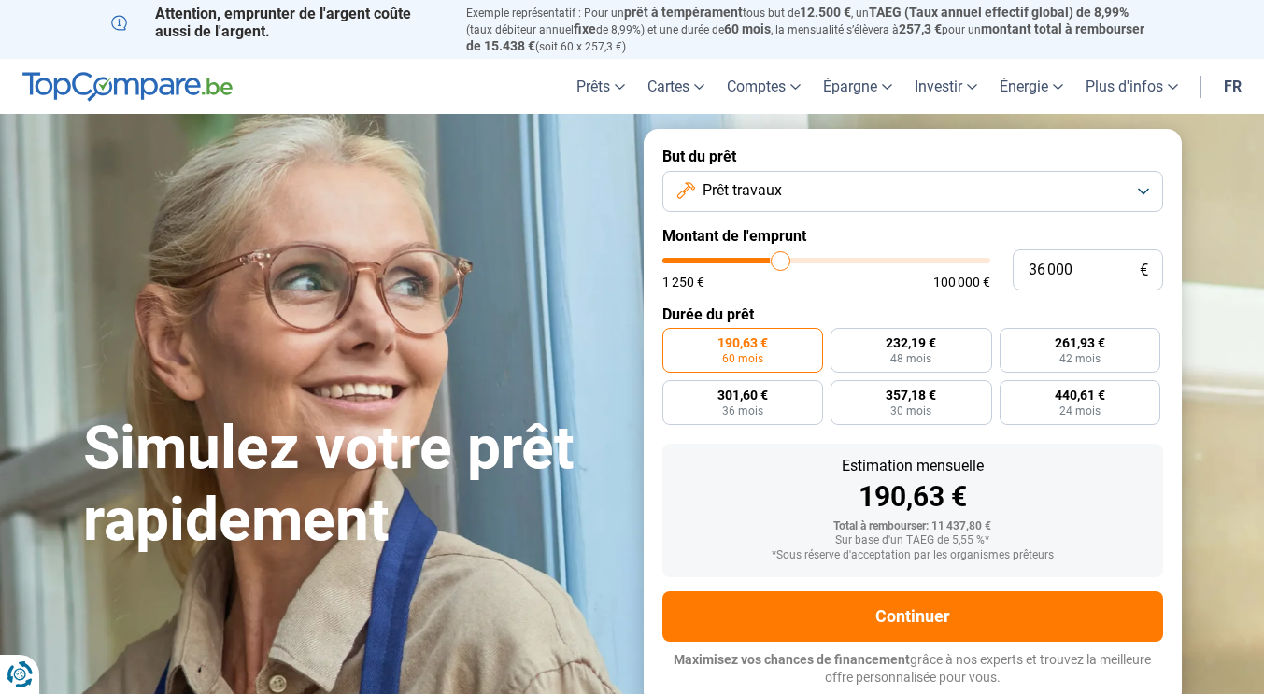
type input "36 250"
type input "36250"
type input "36 750"
type input "36750"
type input "37 000"
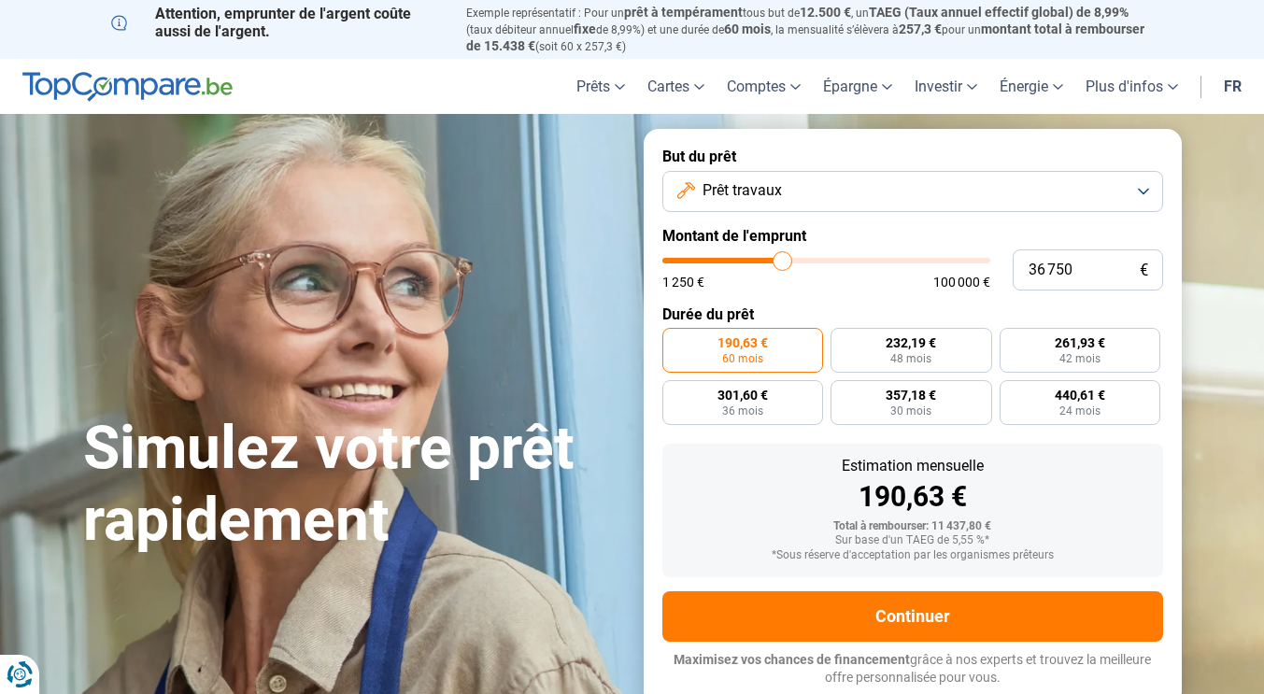
type input "37000"
type input "37 250"
type input "37250"
type input "37 500"
type input "37500"
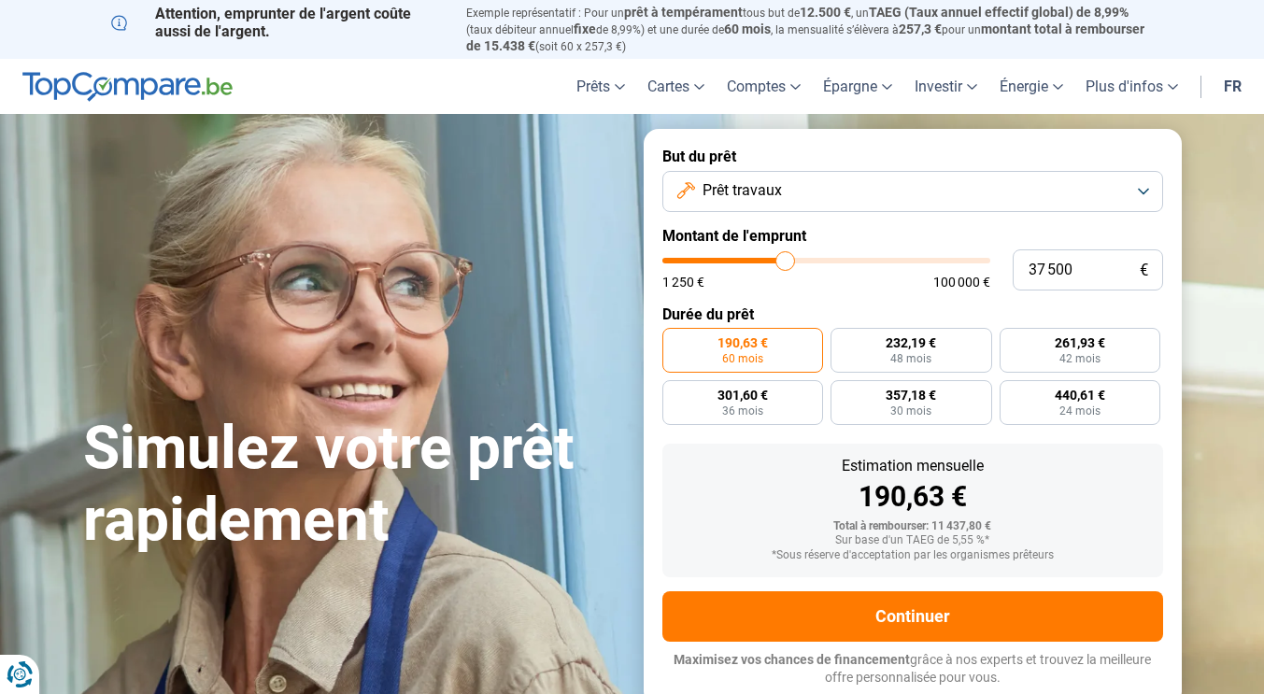
type input "37 750"
type input "37750"
type input "38 000"
type input "38000"
type input "38 250"
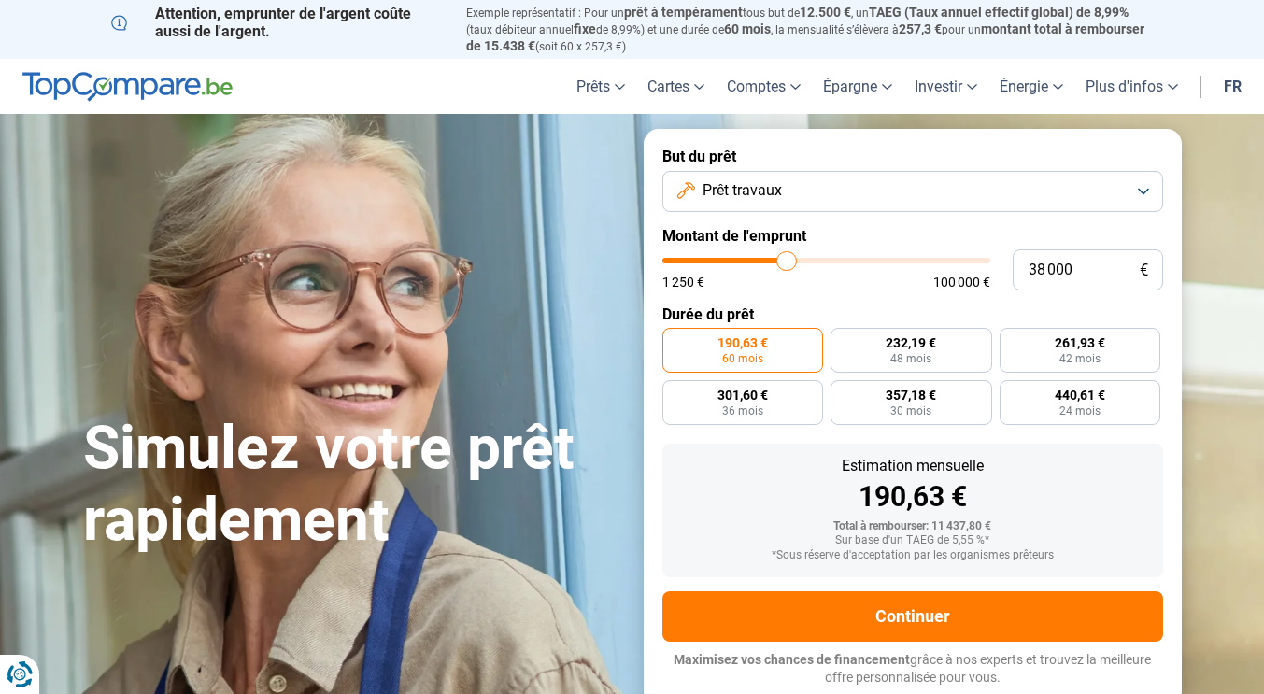
type input "38250"
type input "38 500"
type input "38500"
type input "38 750"
type input "38750"
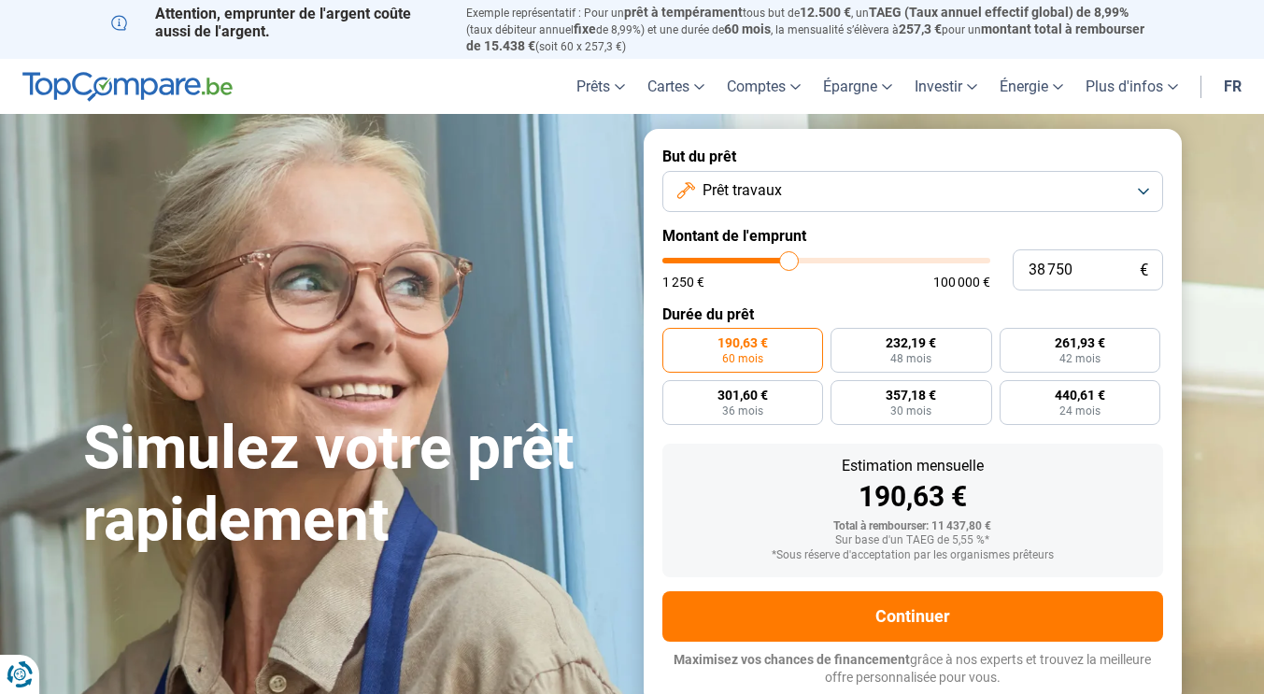
type input "39 250"
type input "39250"
type input "39 500"
type input "39500"
type input "40 000"
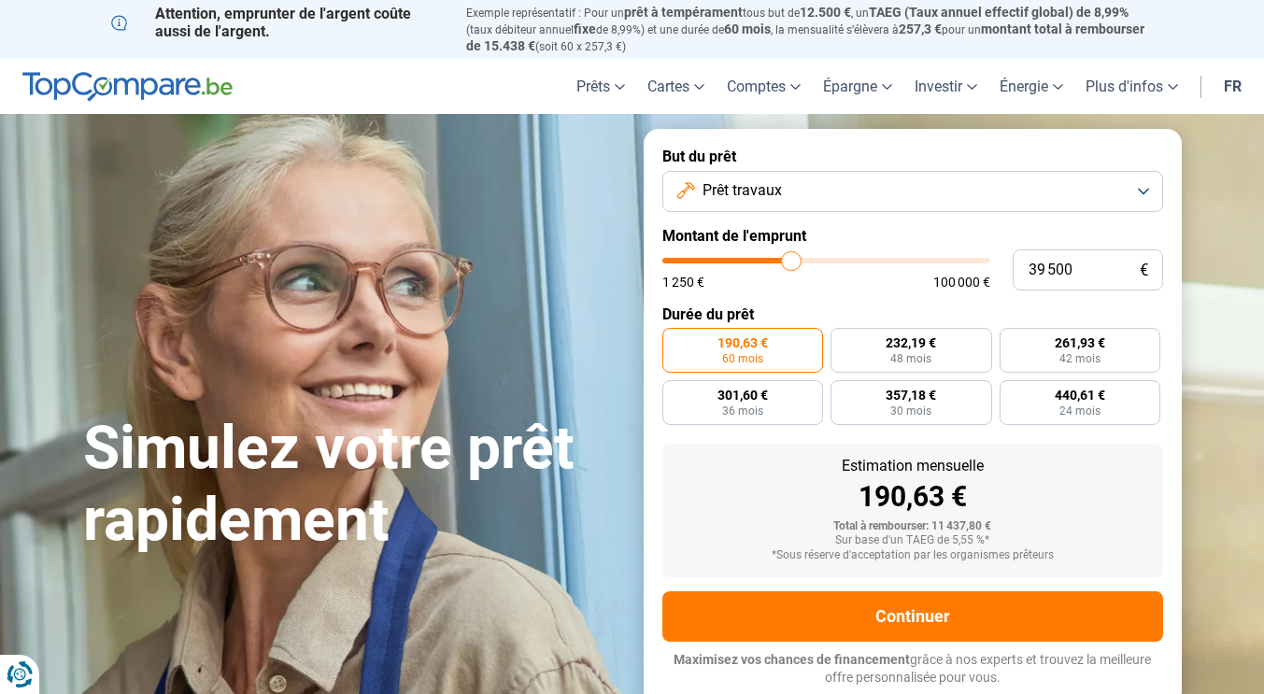
type input "40000"
type input "40 250"
type input "40250"
type input "40 500"
type input "40500"
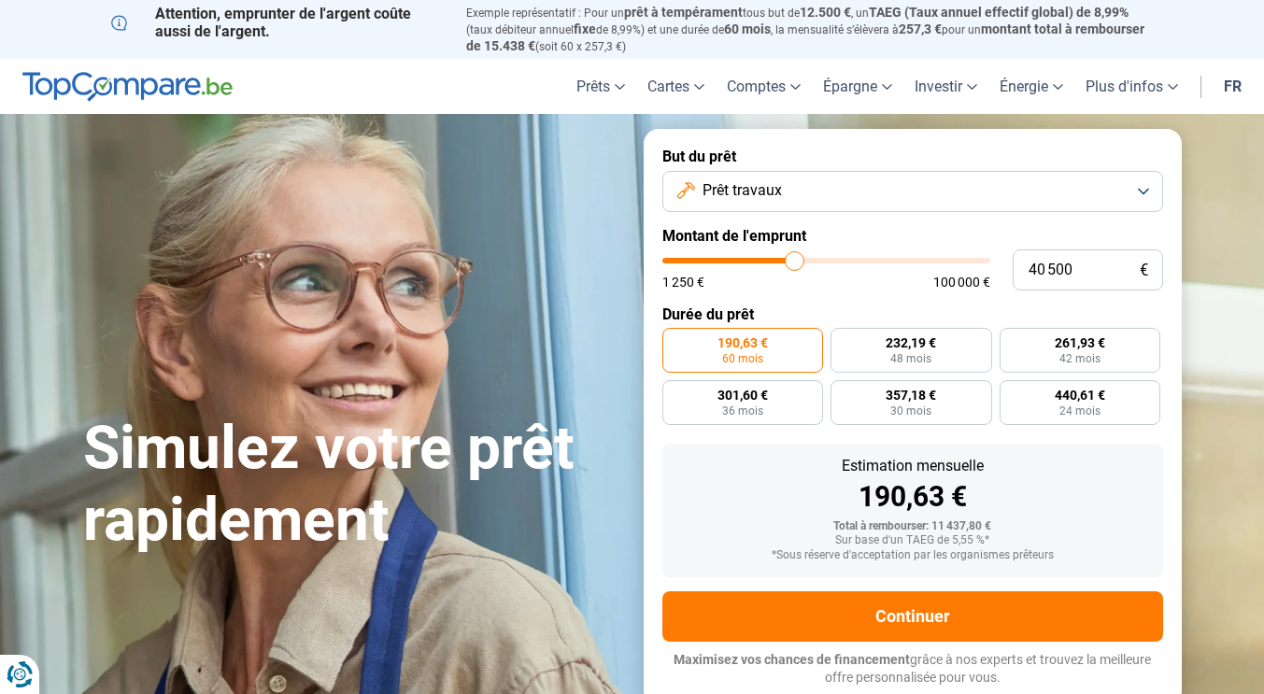
type input "40 750"
type input "40750"
type input "41 000"
type input "41000"
type input "41 250"
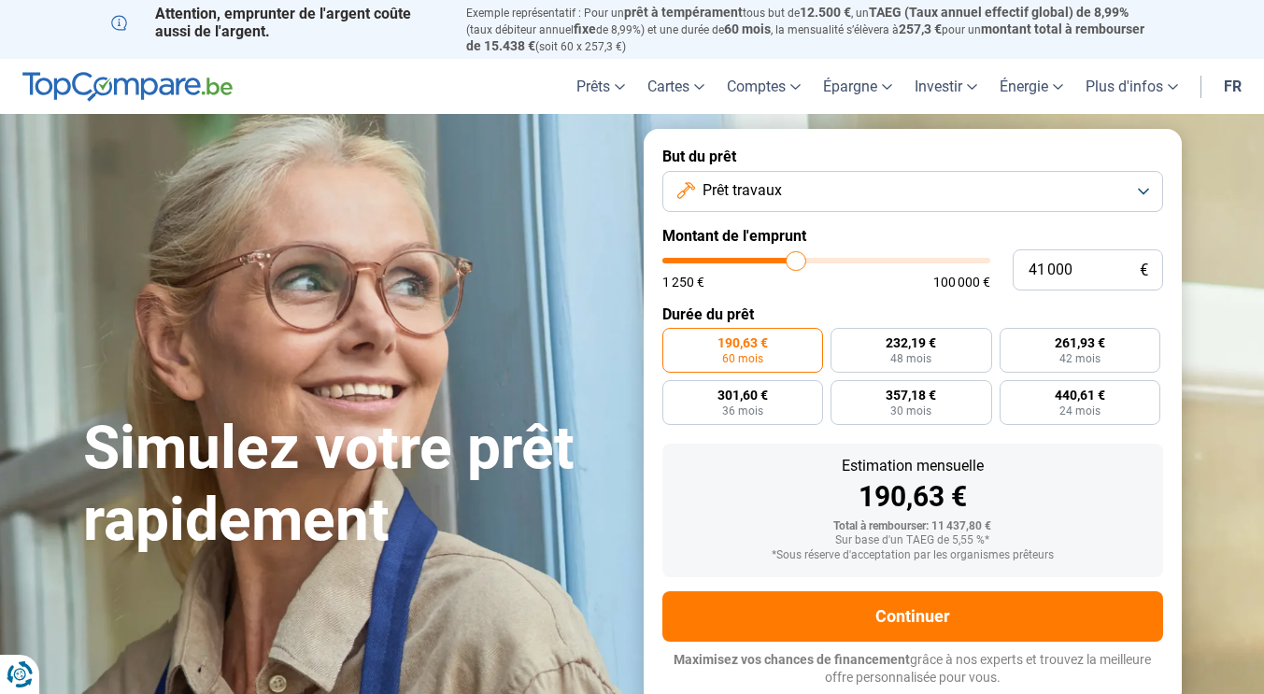
type input "41250"
type input "41 500"
type input "41500"
type input "41 750"
type input "41750"
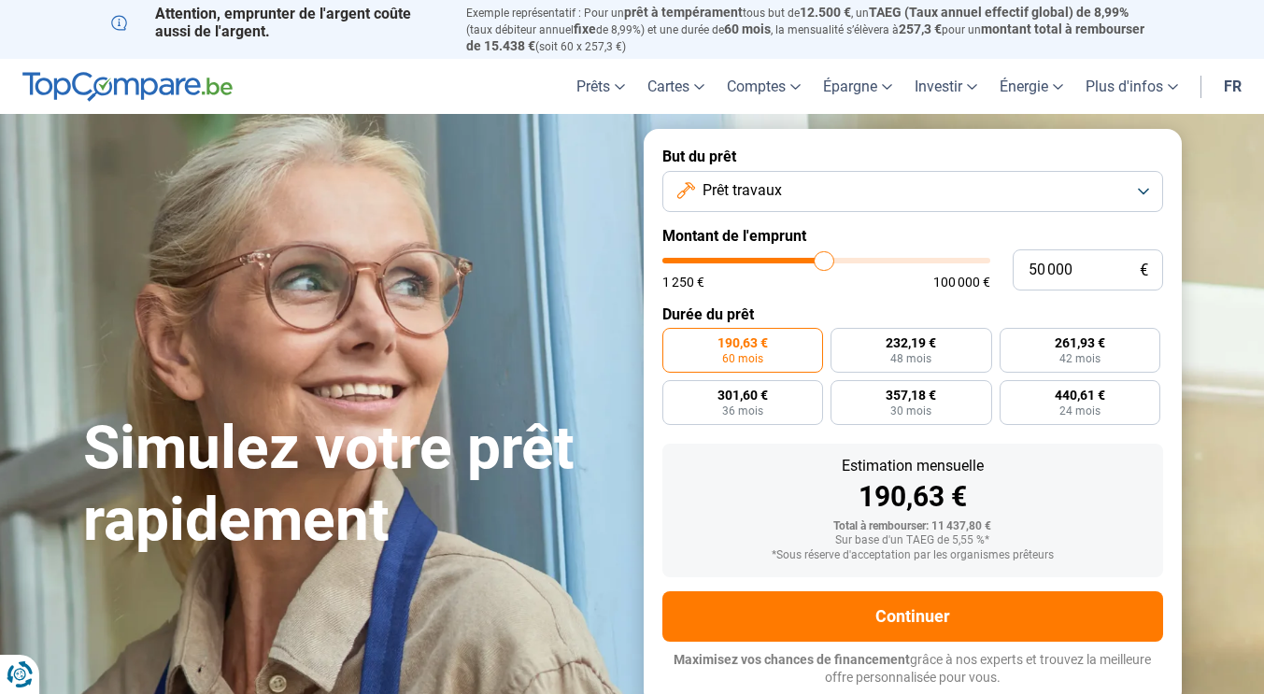
drag, startPoint x: 698, startPoint y: 261, endPoint x: 824, endPoint y: 251, distance: 126.5
click at [824, 258] on input "range" at bounding box center [826, 261] width 328 height 6
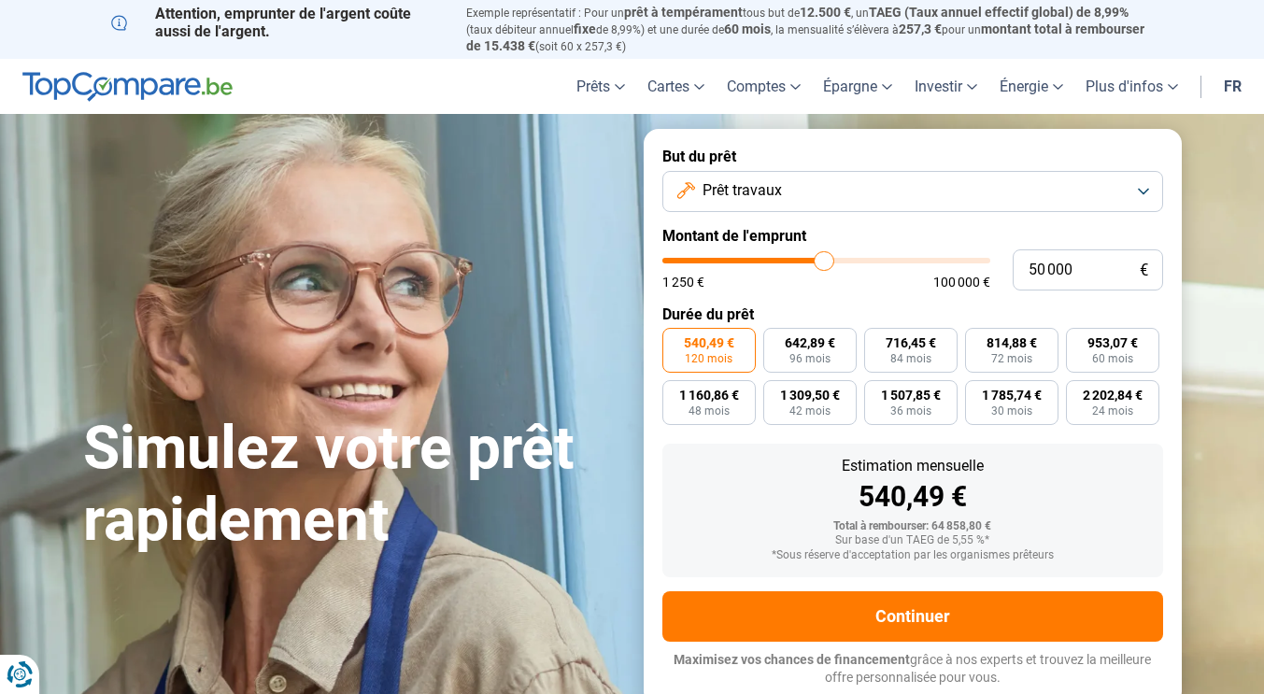
click at [712, 312] on label "Durée du prêt" at bounding box center [912, 315] width 501 height 18
click at [803, 194] on button "Prêt travaux" at bounding box center [912, 191] width 501 height 41
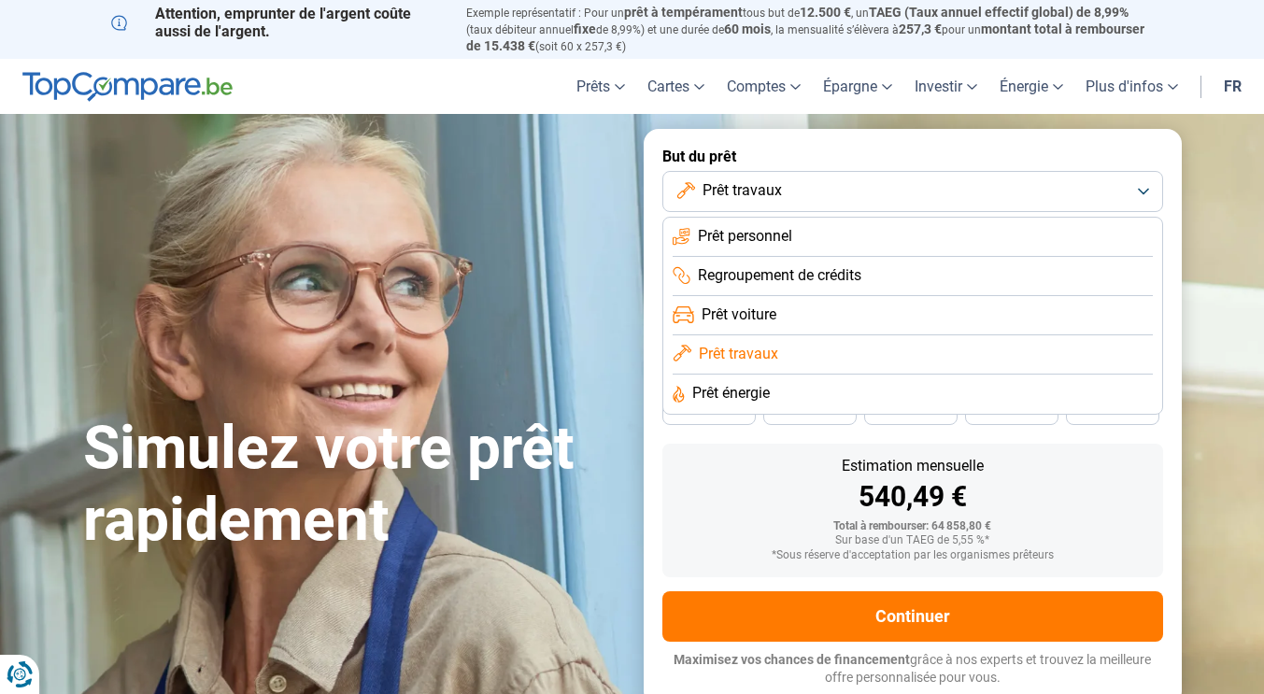
click at [737, 192] on span "Prêt travaux" at bounding box center [742, 190] width 79 height 21
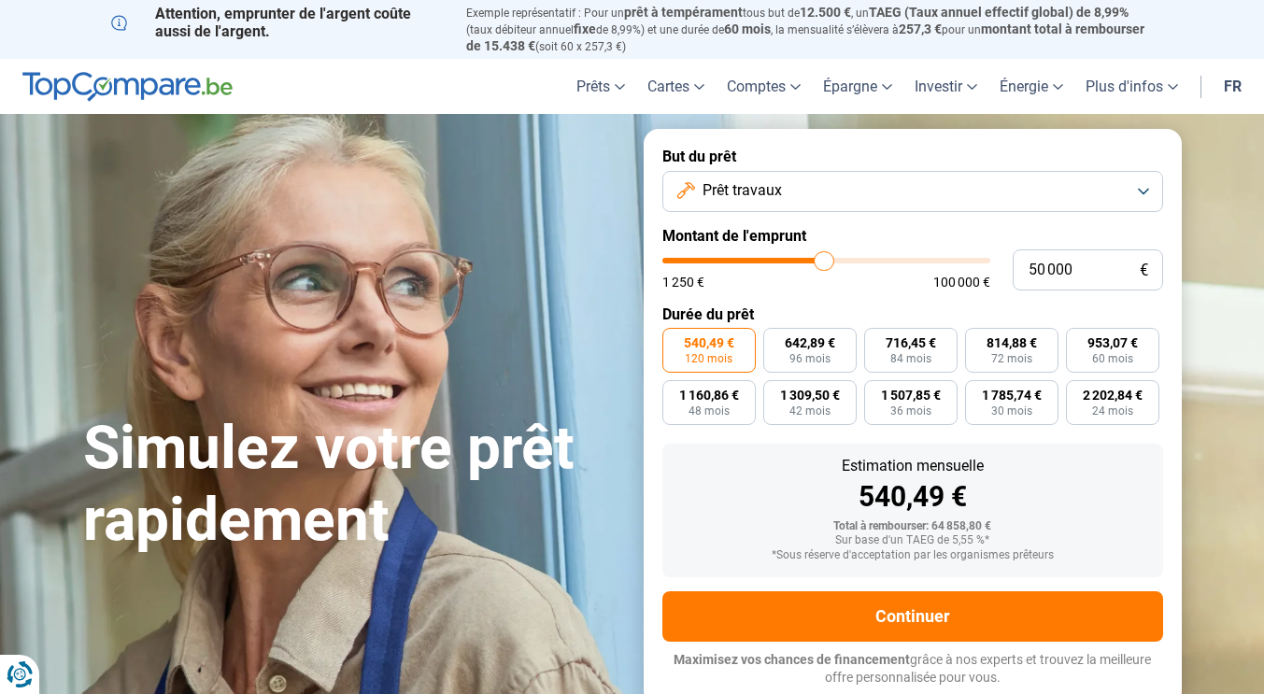
click at [737, 192] on span "Prêt travaux" at bounding box center [742, 190] width 79 height 21
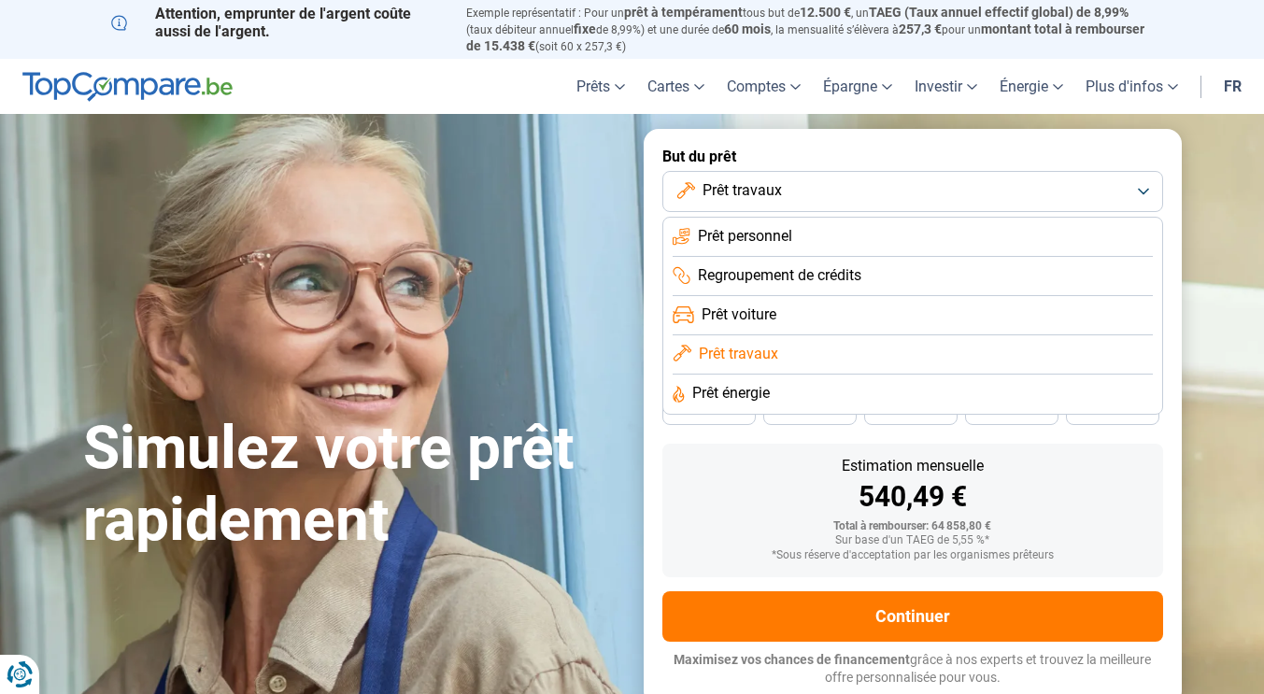
click at [724, 235] on span "Prêt personnel" at bounding box center [745, 236] width 94 height 21
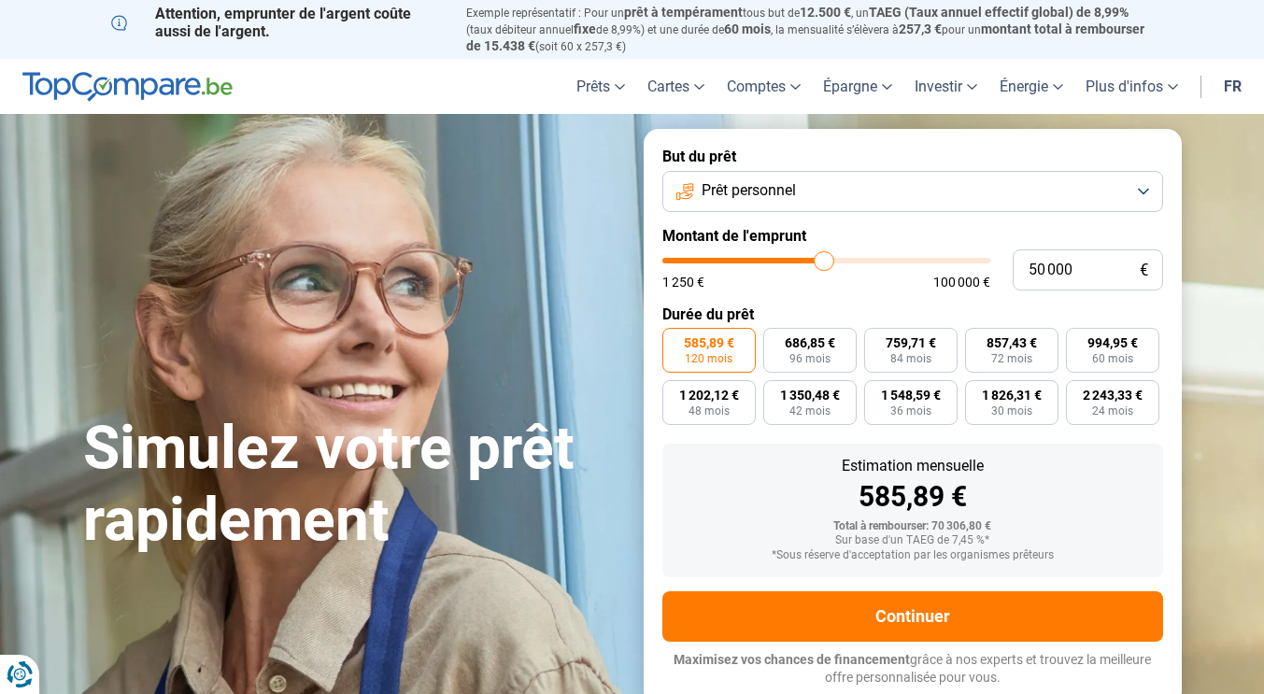
click at [721, 186] on span "Prêt personnel" at bounding box center [749, 190] width 94 height 21
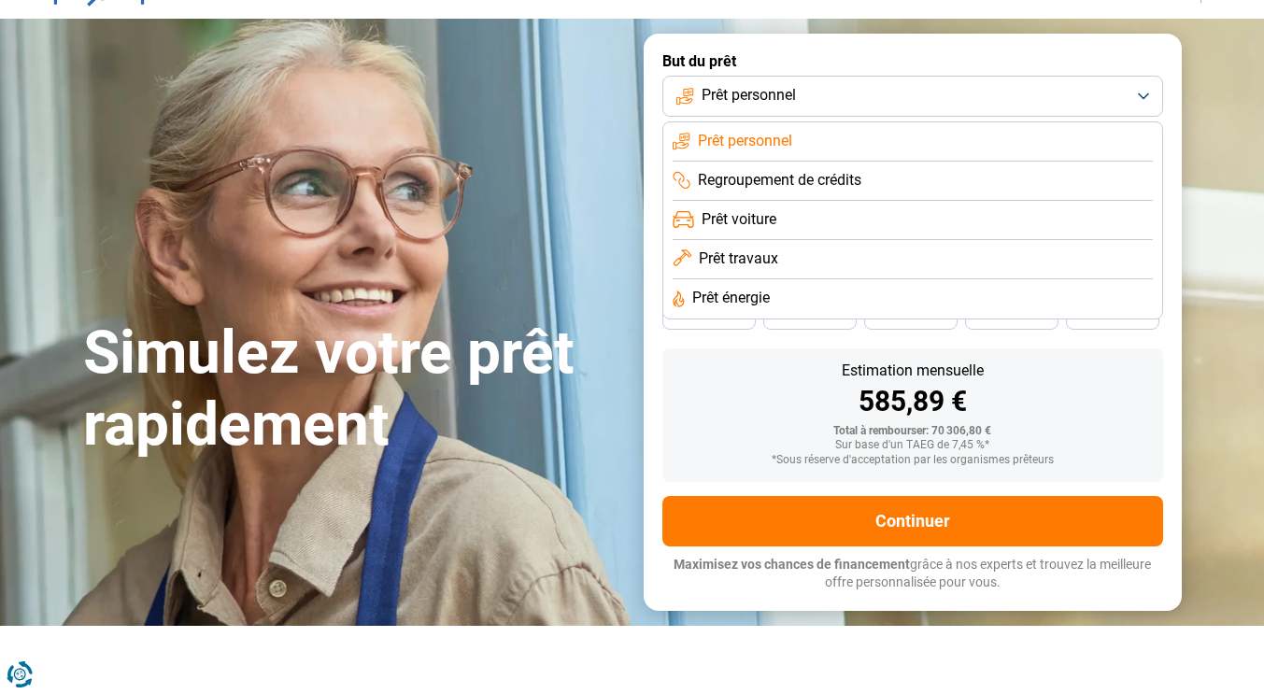
scroll to position [93, 0]
